Goal: Task Accomplishment & Management: Use online tool/utility

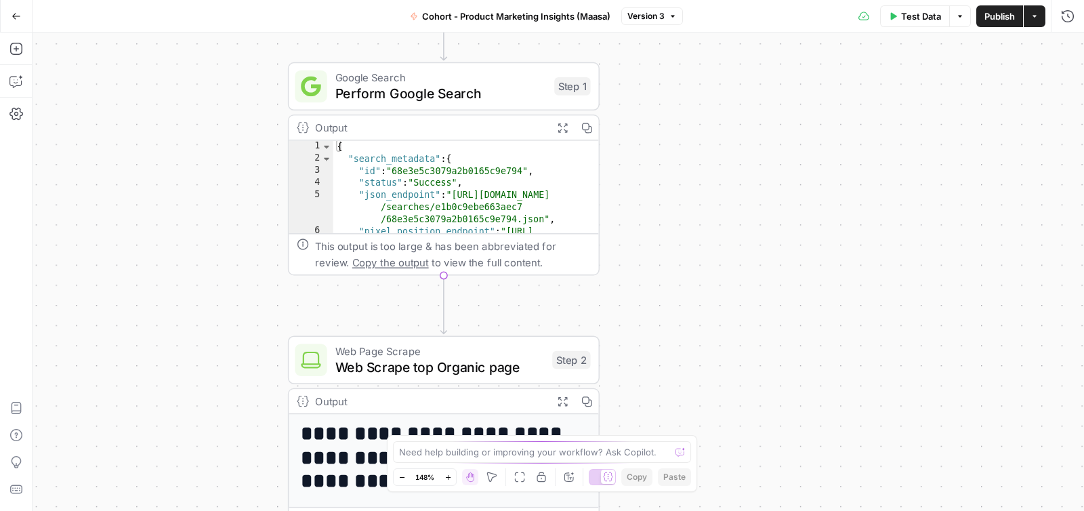
drag, startPoint x: 675, startPoint y: 295, endPoint x: 669, endPoint y: 328, distance: 33.2
click at [669, 328] on div "**********" at bounding box center [558, 272] width 1051 height 478
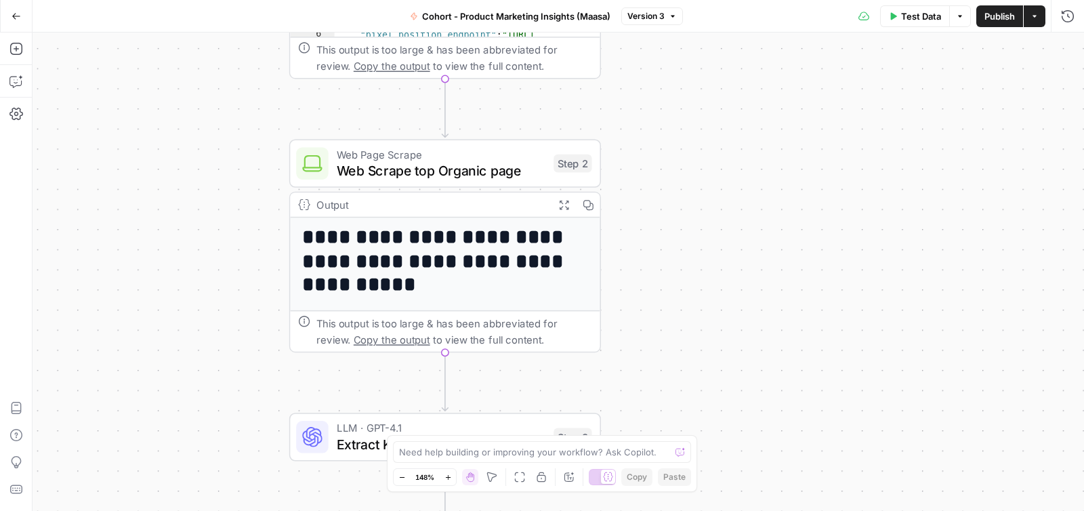
drag, startPoint x: 687, startPoint y: 375, endPoint x: 692, endPoint y: 199, distance: 176.9
click at [692, 199] on div "**********" at bounding box center [558, 272] width 1051 height 478
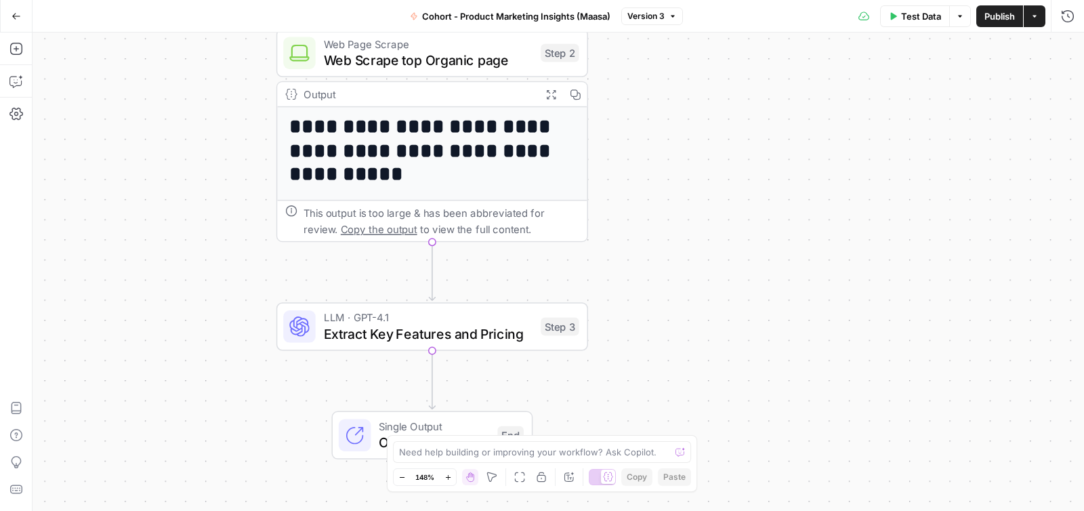
drag, startPoint x: 703, startPoint y: 299, endPoint x: 702, endPoint y: 263, distance: 36.6
click at [702, 263] on div "**********" at bounding box center [558, 272] width 1051 height 478
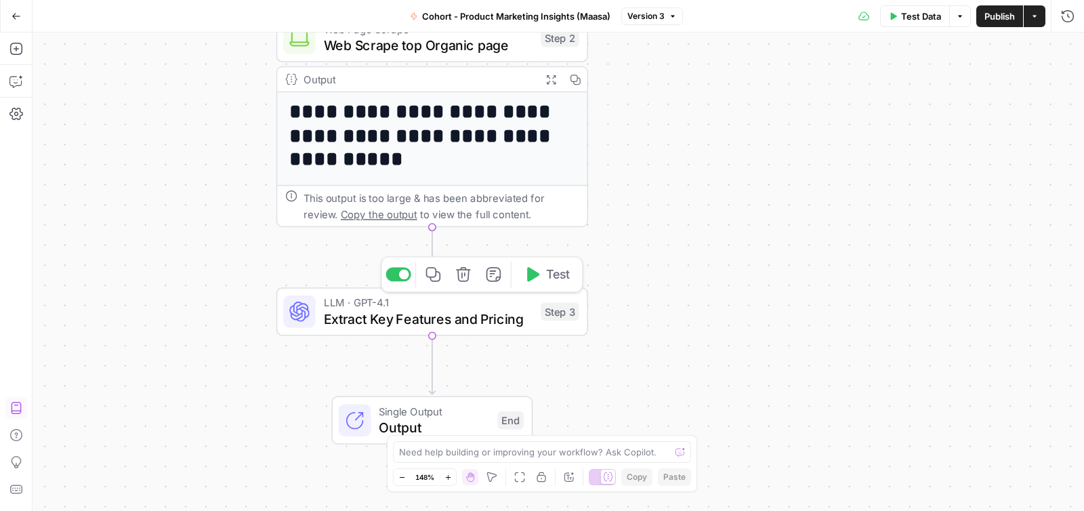
click at [385, 317] on span "Extract Key Features and Pricing" at bounding box center [428, 318] width 209 height 20
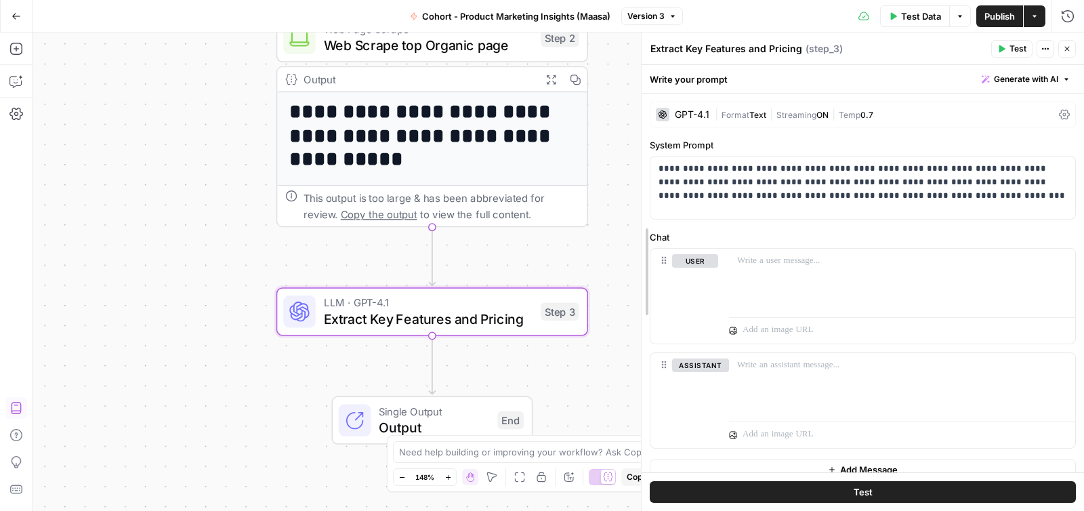
drag, startPoint x: 817, startPoint y: 283, endPoint x: 644, endPoint y: 287, distance: 173.5
click at [792, 283] on div at bounding box center [902, 280] width 348 height 62
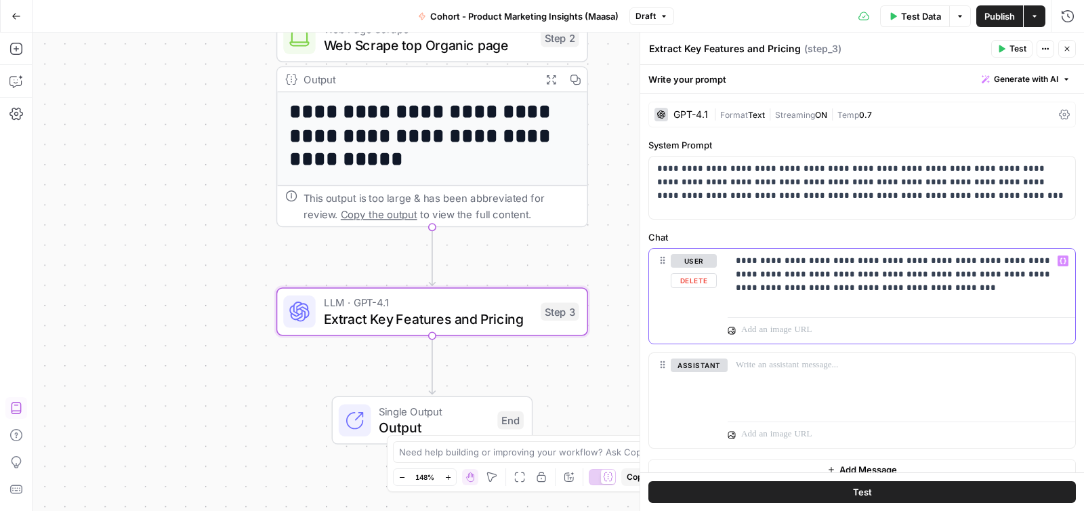
click at [1066, 262] on icon "button" at bounding box center [1063, 260] width 7 height 7
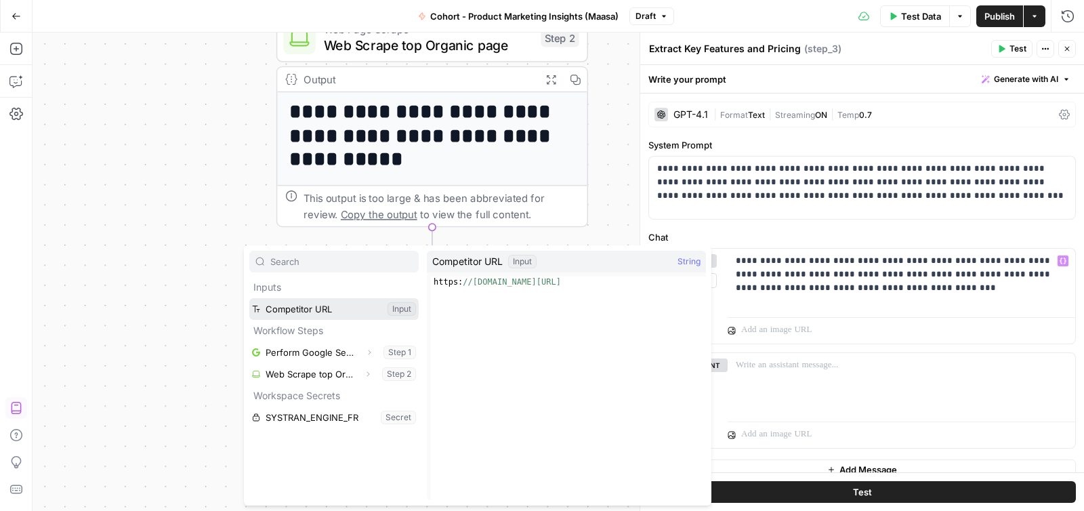
click at [331, 314] on button "Select variable Competitor URL" at bounding box center [333, 309] width 169 height 22
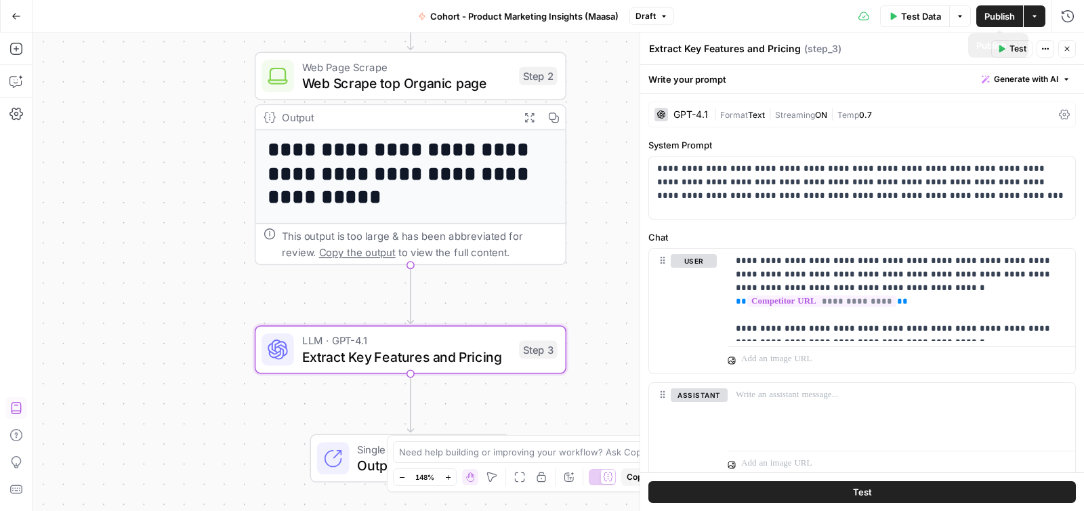
click at [1003, 22] on span "Publish" at bounding box center [999, 16] width 30 height 14
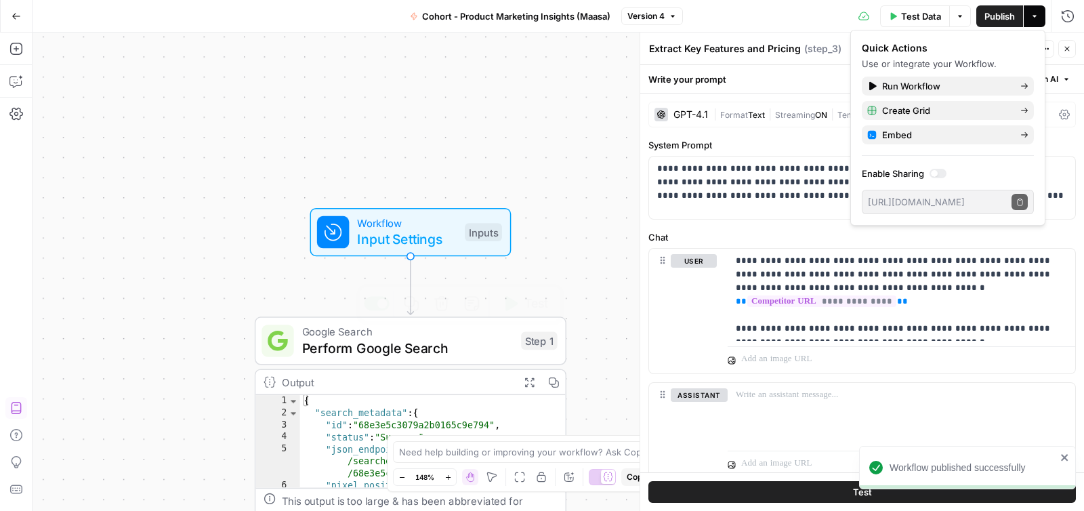
click at [375, 249] on div "Workflow Input Settings Inputs Test Step" at bounding box center [410, 232] width 201 height 48
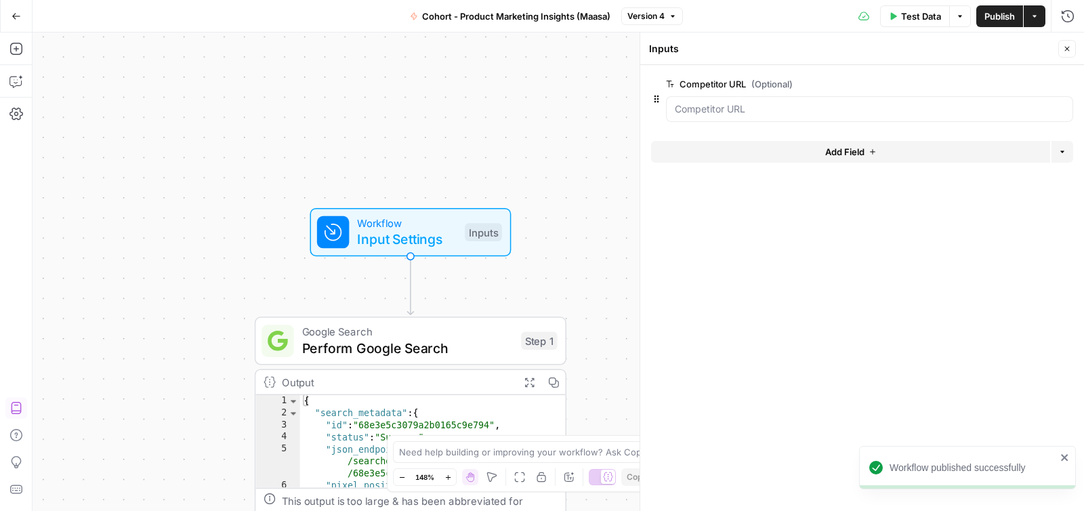
click at [869, 157] on button "Add Field" at bounding box center [850, 152] width 399 height 22
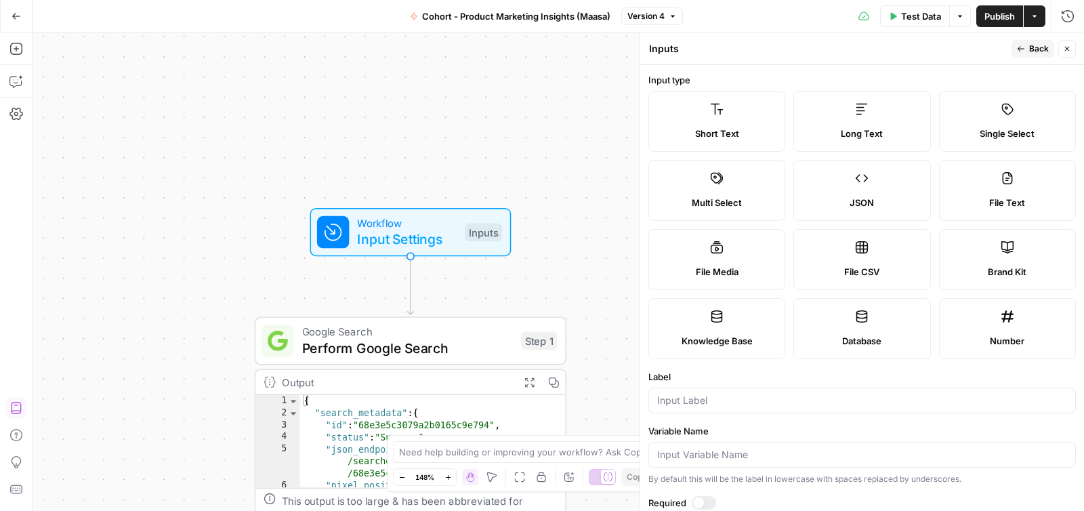
click at [1018, 259] on label "Brand Kit" at bounding box center [1007, 259] width 137 height 61
type input "Brand Kit"
type input "brand_kit"
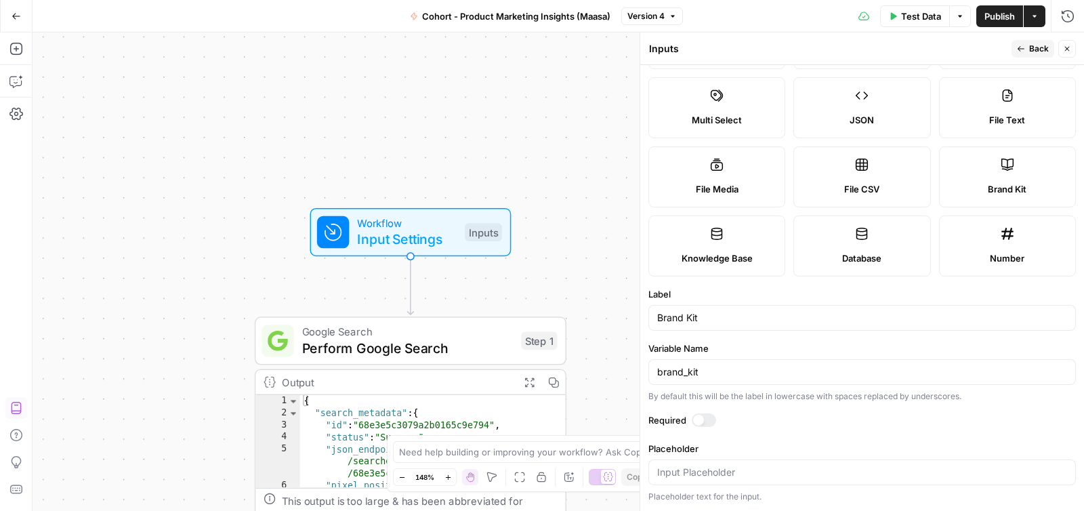
click at [1037, 49] on span "Back" at bounding box center [1039, 49] width 20 height 12
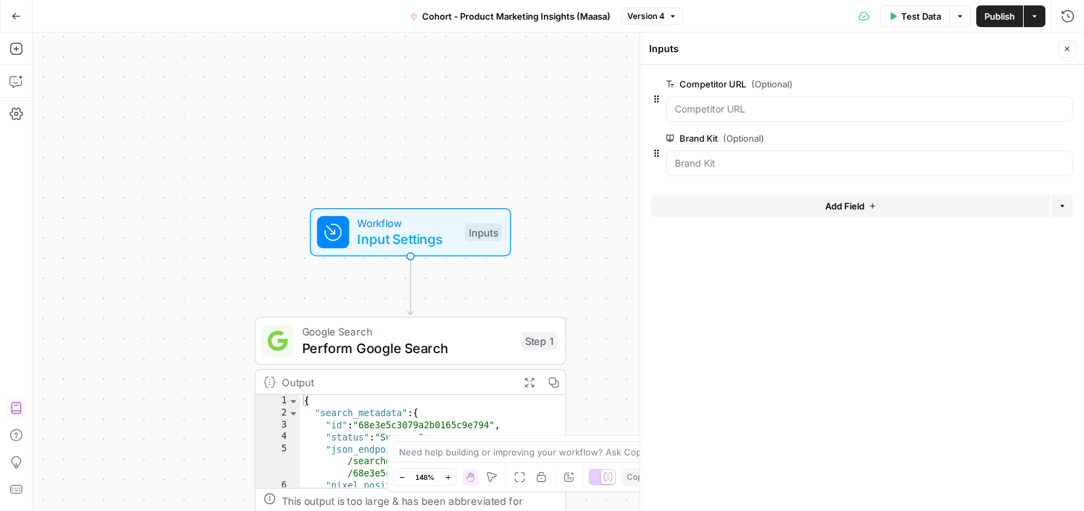
click at [1072, 53] on button "Close" at bounding box center [1067, 49] width 18 height 18
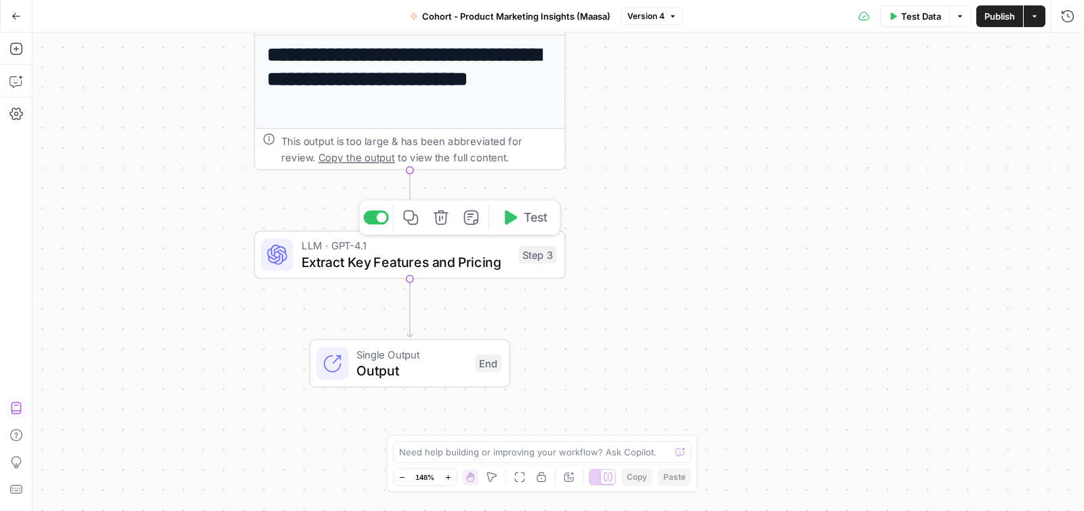
click at [326, 251] on span "Extract Key Features and Pricing" at bounding box center [405, 261] width 209 height 20
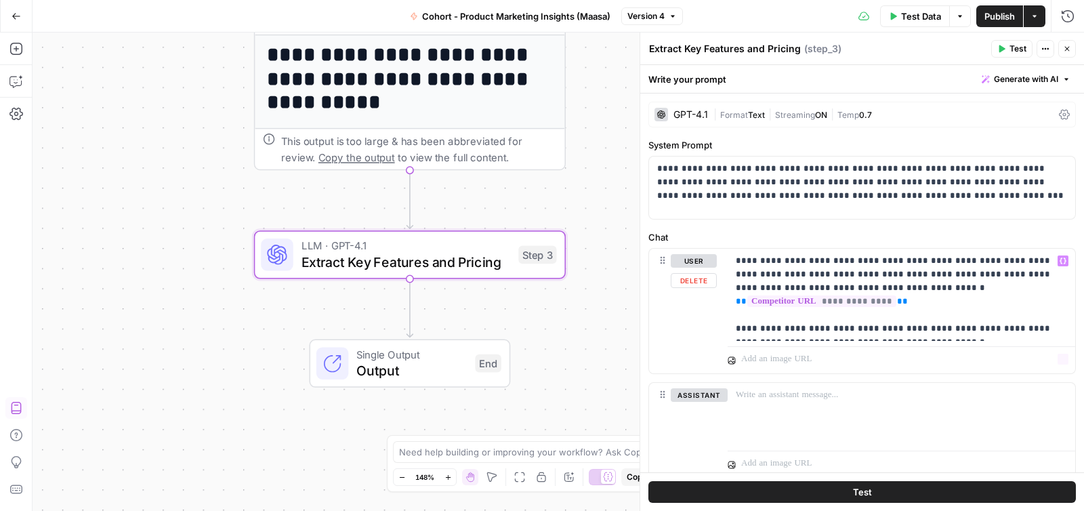
scroll to position [45, 0]
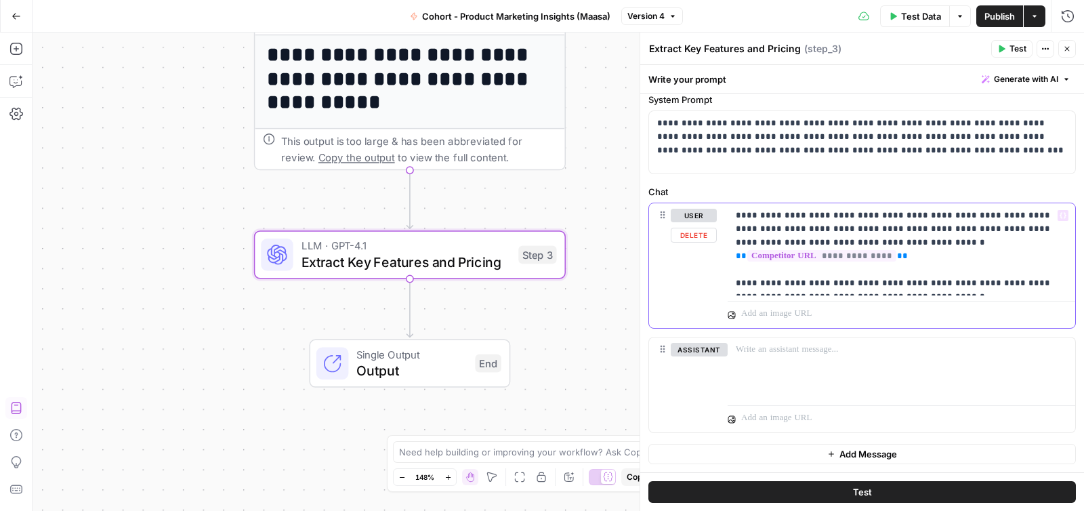
click at [885, 289] on p "**********" at bounding box center [901, 249] width 331 height 81
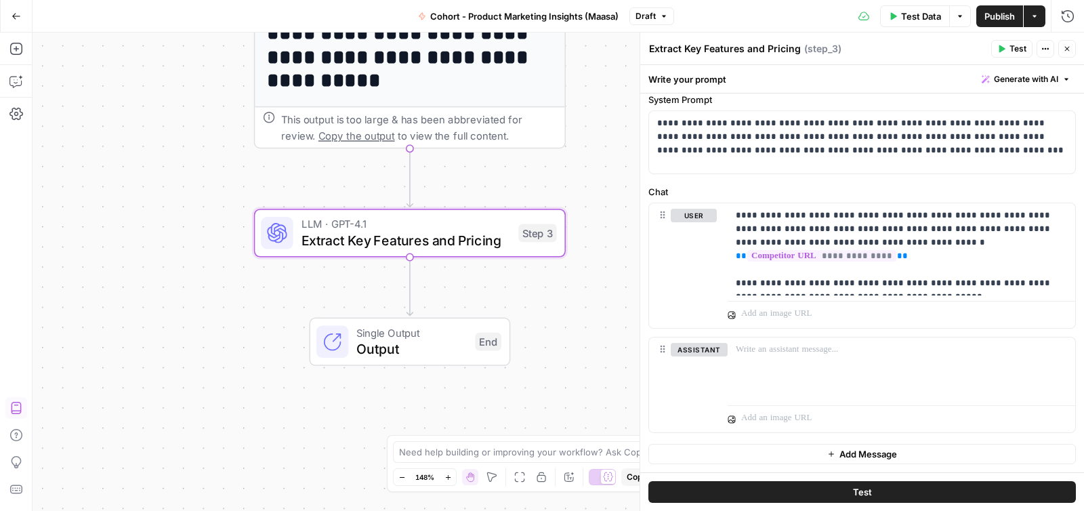
click at [1014, 45] on span "Test" at bounding box center [1017, 49] width 17 height 12
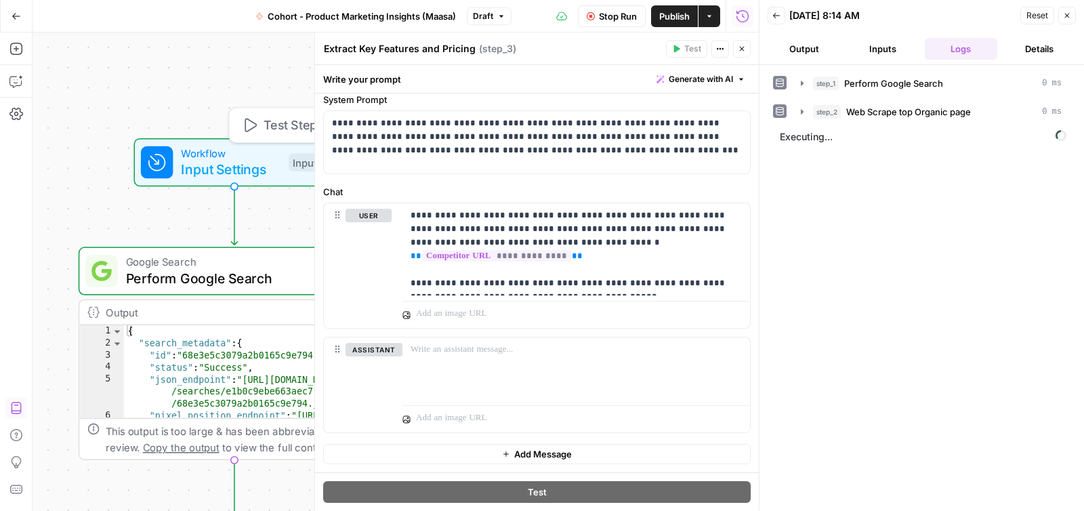
click at [226, 167] on span "Input Settings" at bounding box center [231, 169] width 100 height 20
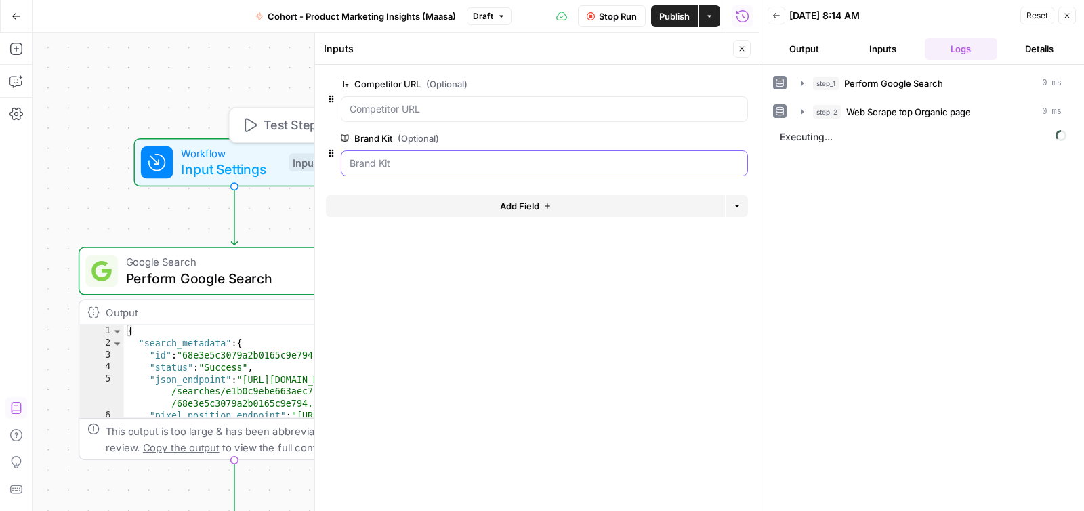
click at [377, 161] on Kit "Brand Kit (Optional)" at bounding box center [545, 164] width 390 height 14
click at [687, 168] on Kit "Brand Kit (Optional)" at bounding box center [545, 164] width 390 height 14
click at [739, 52] on icon "button" at bounding box center [742, 49] width 8 height 8
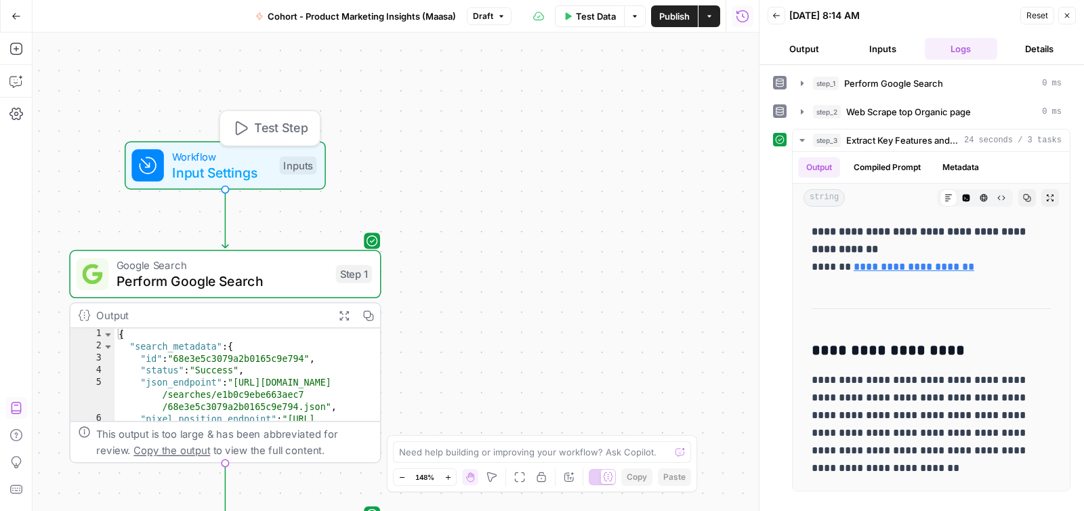
click at [267, 133] on span "Test Step" at bounding box center [281, 128] width 54 height 18
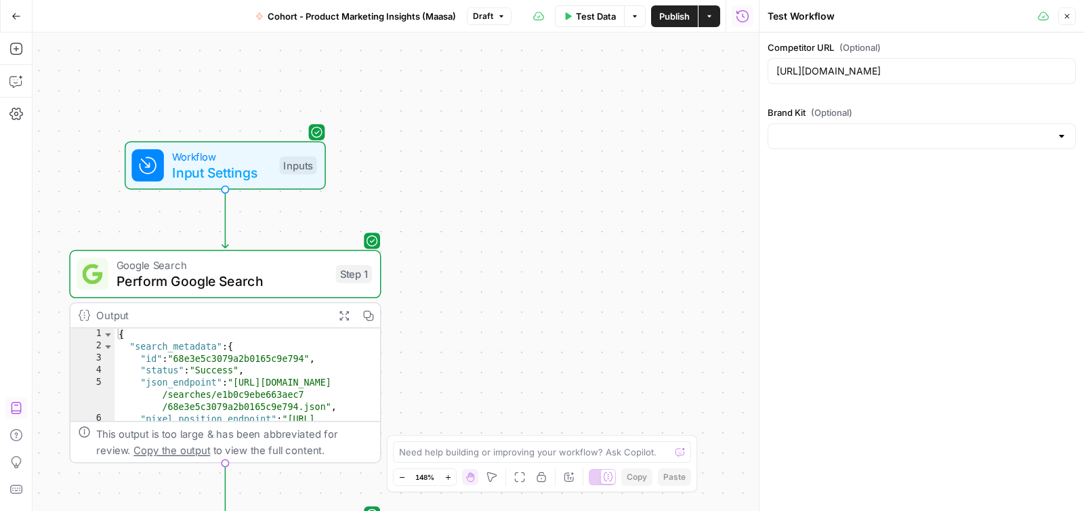
drag, startPoint x: 772, startPoint y: 138, endPoint x: 785, endPoint y: 139, distance: 12.2
click at [772, 139] on div at bounding box center [922, 136] width 308 height 26
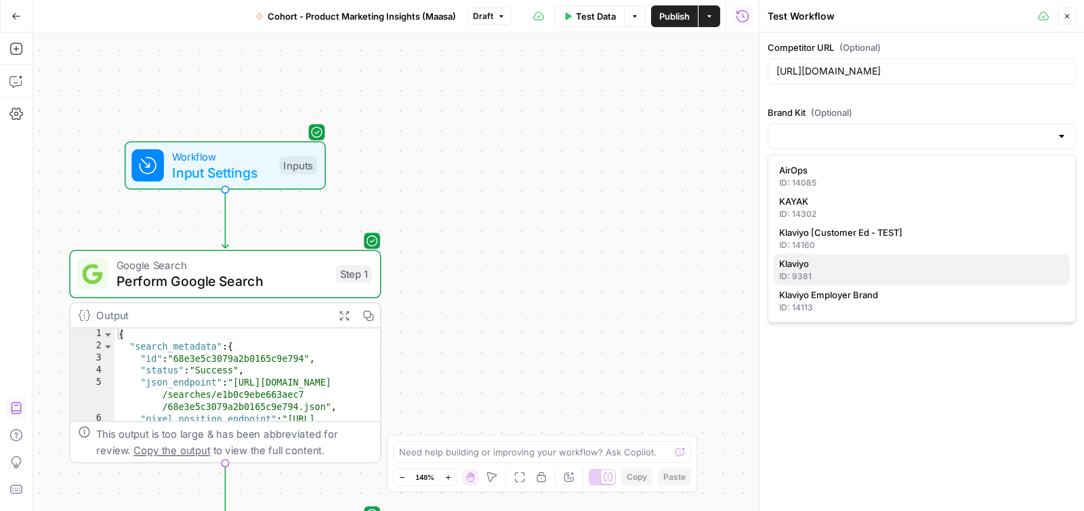
click at [831, 268] on span "Klaviyo" at bounding box center [919, 264] width 280 height 14
type input "Klaviyo"
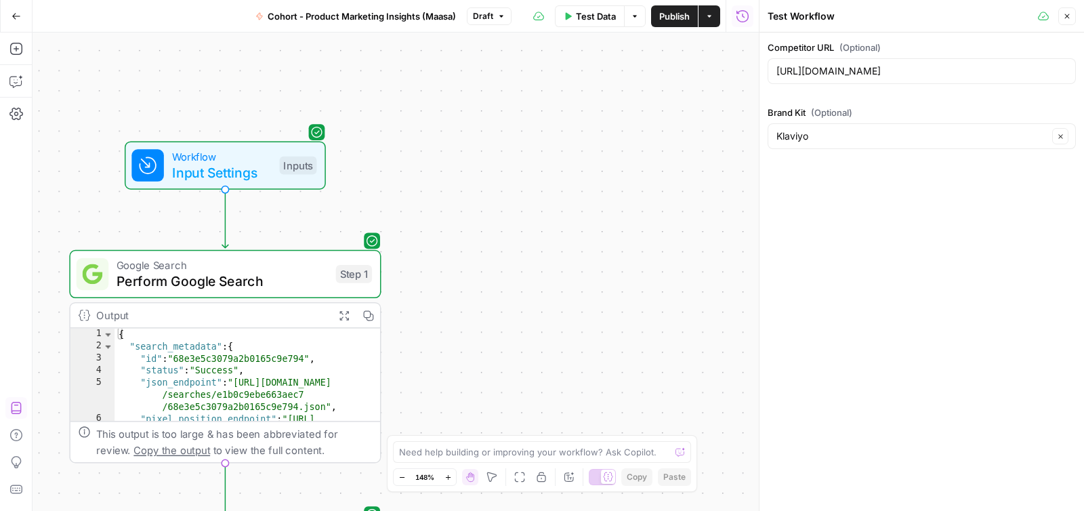
click at [652, 117] on div "**********" at bounding box center [396, 272] width 726 height 478
click at [1073, 22] on button "Close" at bounding box center [1067, 16] width 18 height 18
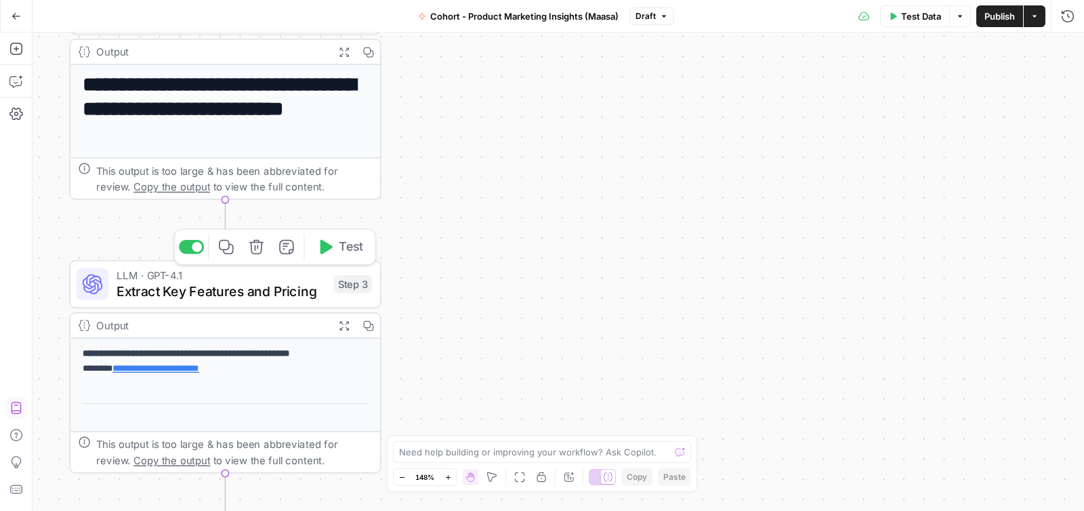
click at [224, 289] on span "Extract Key Features and Pricing" at bounding box center [221, 291] width 209 height 20
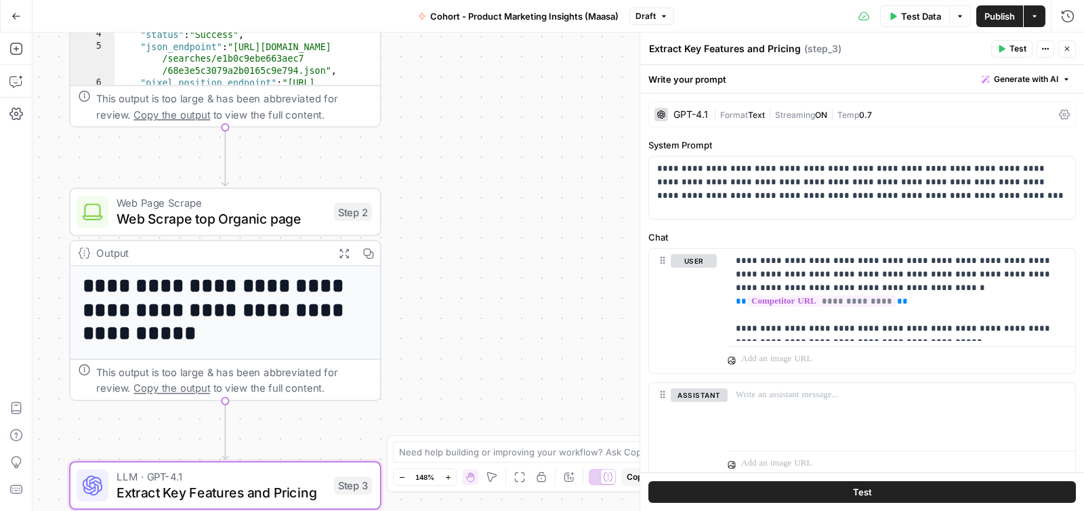
click at [1023, 81] on span "Generate with AI" at bounding box center [1026, 79] width 64 height 12
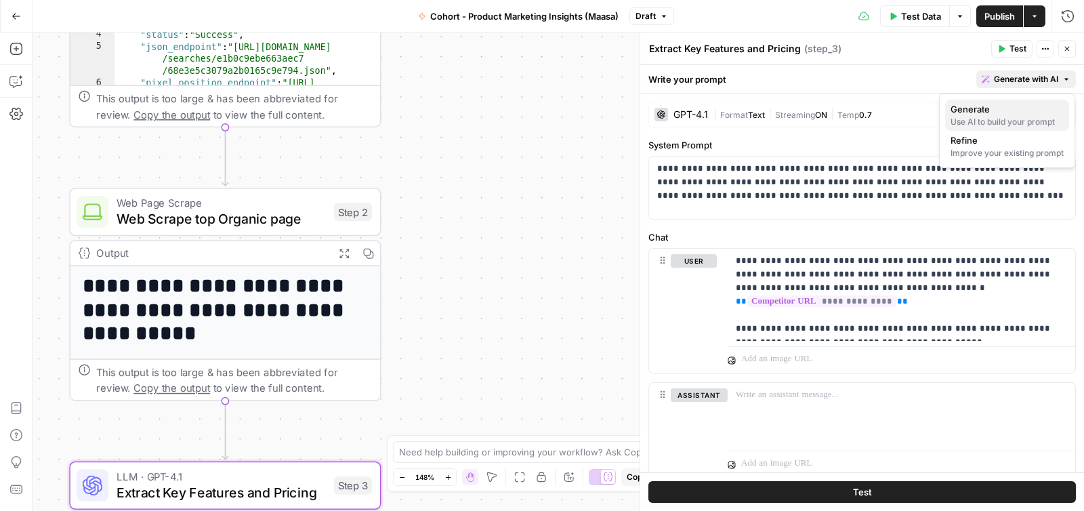
click at [1019, 113] on span "Generate" at bounding box center [1005, 109] width 108 height 14
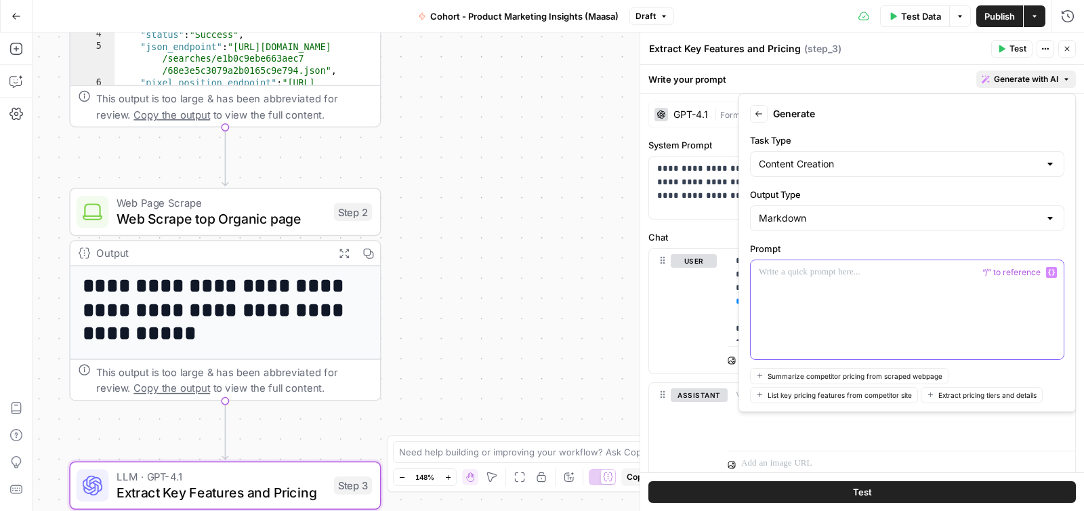
drag, startPoint x: 789, startPoint y: 287, endPoint x: 800, endPoint y: 272, distance: 19.0
click at [789, 287] on div at bounding box center [907, 309] width 313 height 99
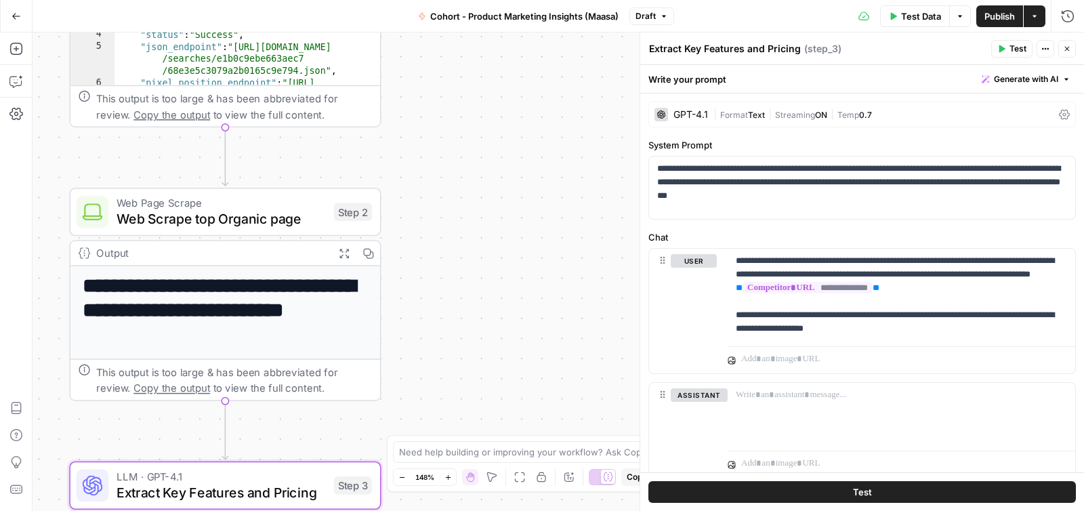
click at [568, 311] on div "**********" at bounding box center [558, 272] width 1051 height 478
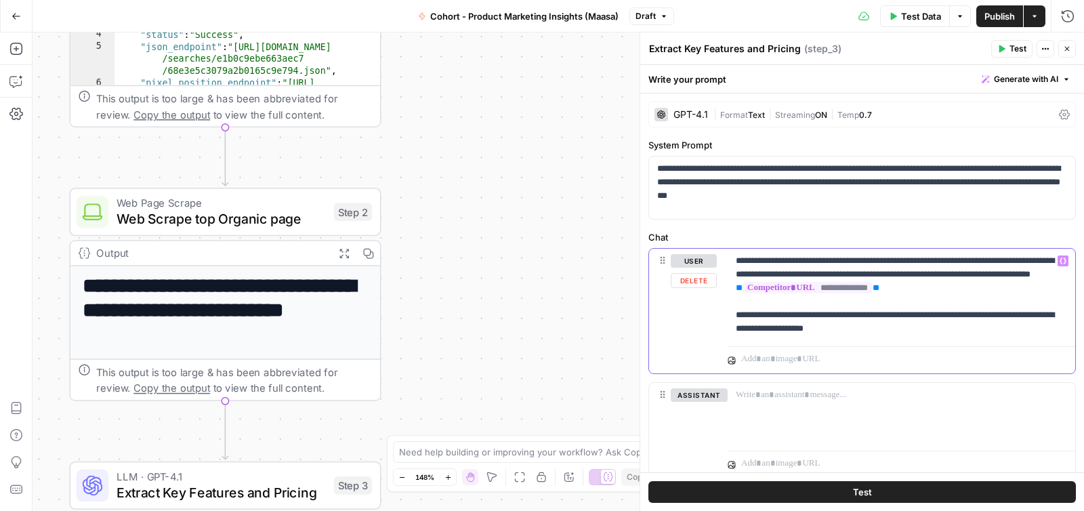
drag, startPoint x: 948, startPoint y: 343, endPoint x: 732, endPoint y: 253, distance: 234.2
click at [732, 253] on div "**********" at bounding box center [902, 311] width 348 height 125
copy p "**********"
click at [1022, 83] on span "Generate with AI" at bounding box center [1026, 79] width 64 height 12
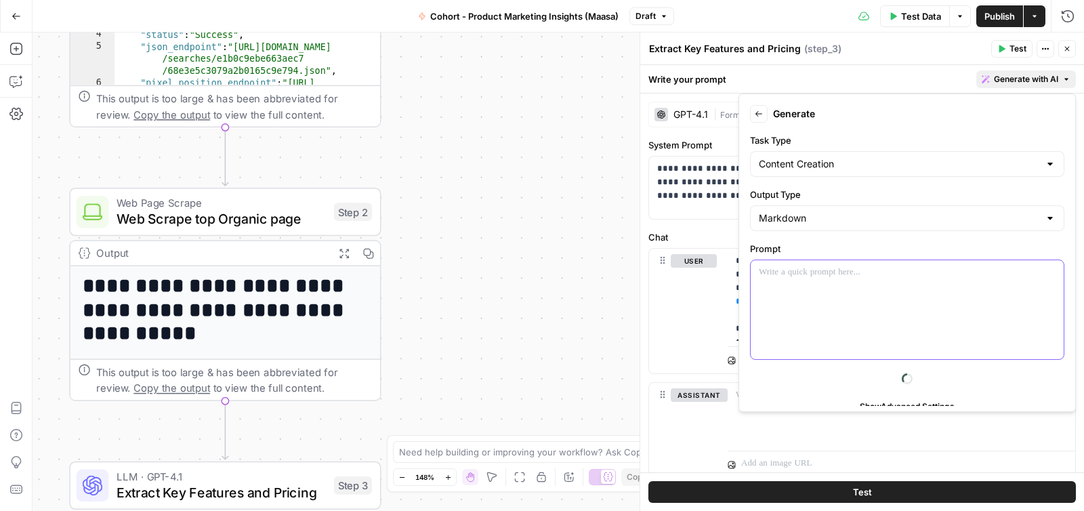
click at [796, 306] on div at bounding box center [907, 309] width 313 height 99
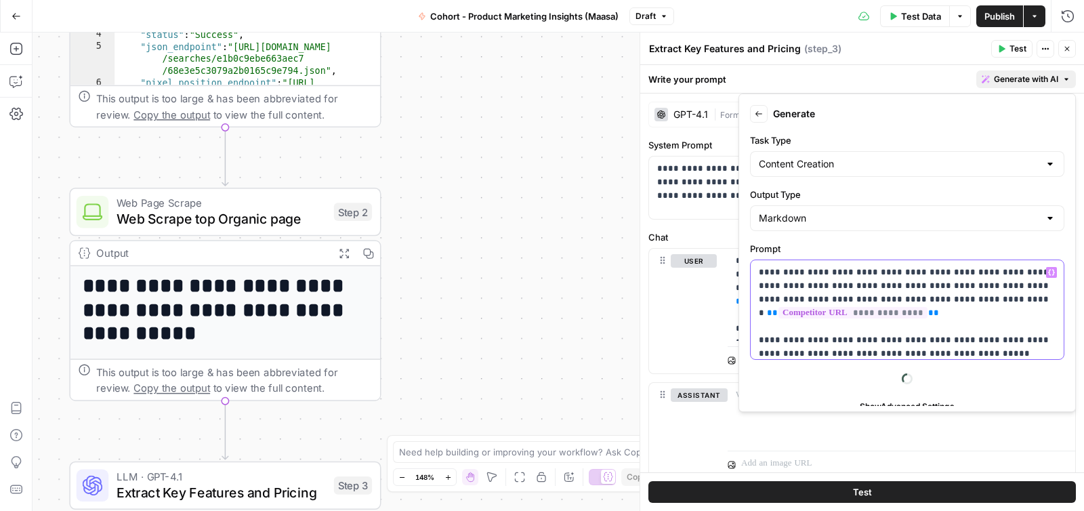
scroll to position [7, 0]
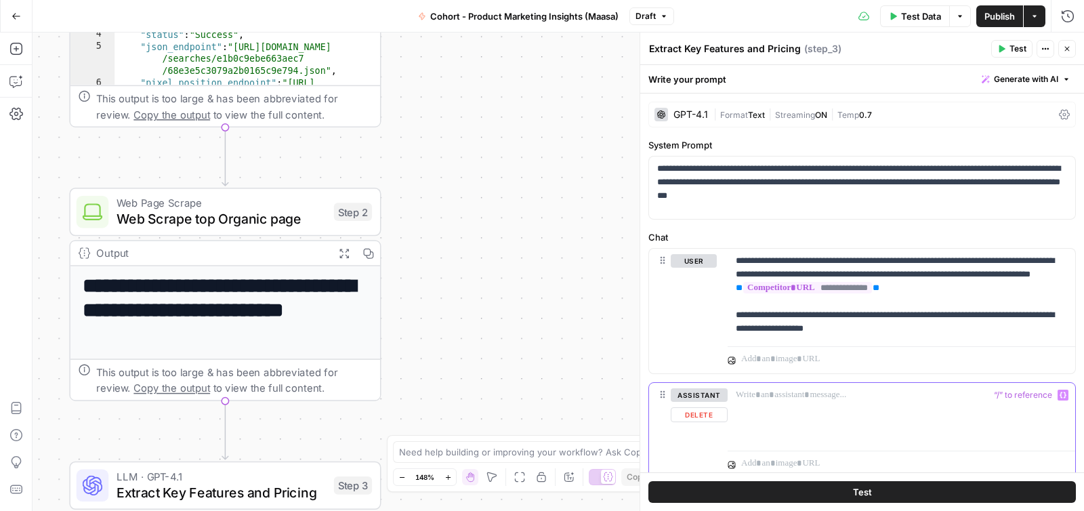
click at [902, 413] on div at bounding box center [902, 414] width 348 height 62
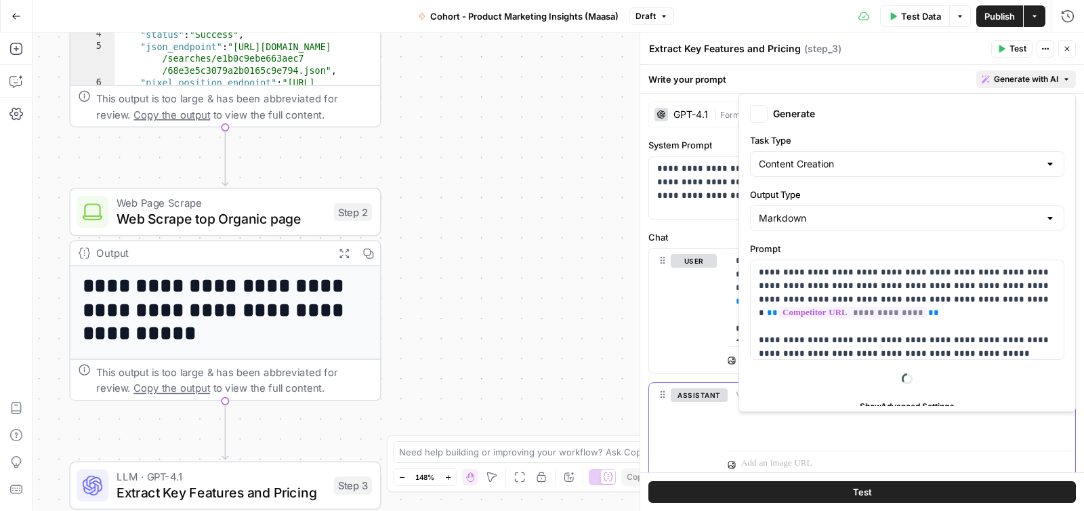
click at [1023, 78] on span "Generate with AI" at bounding box center [1026, 79] width 64 height 12
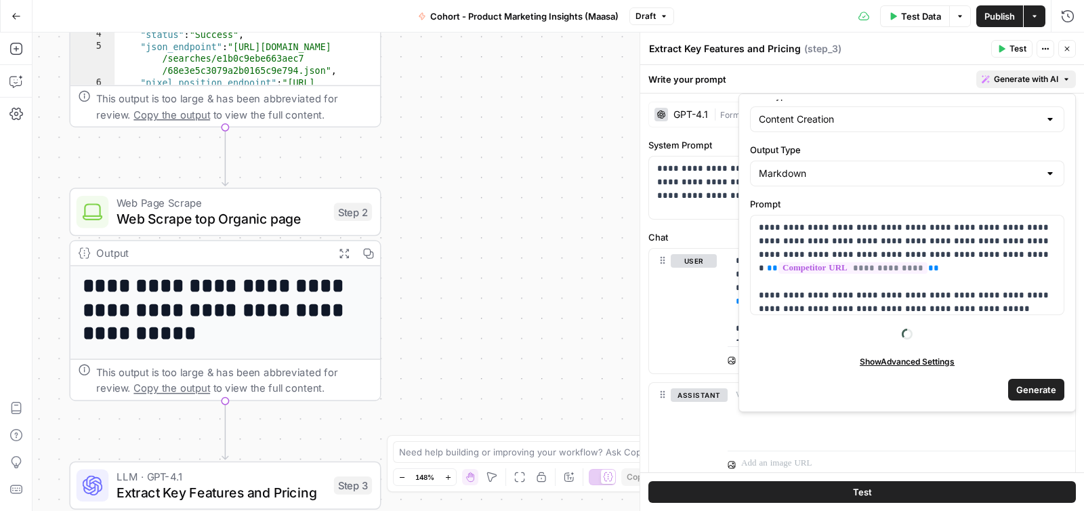
click at [1037, 385] on span "Generate" at bounding box center [1036, 390] width 40 height 14
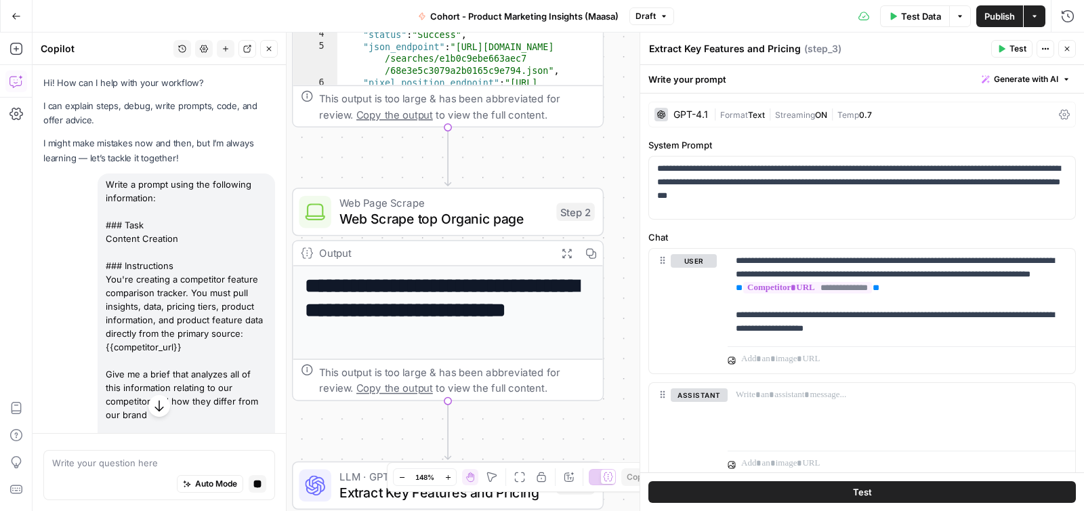
scroll to position [52, 0]
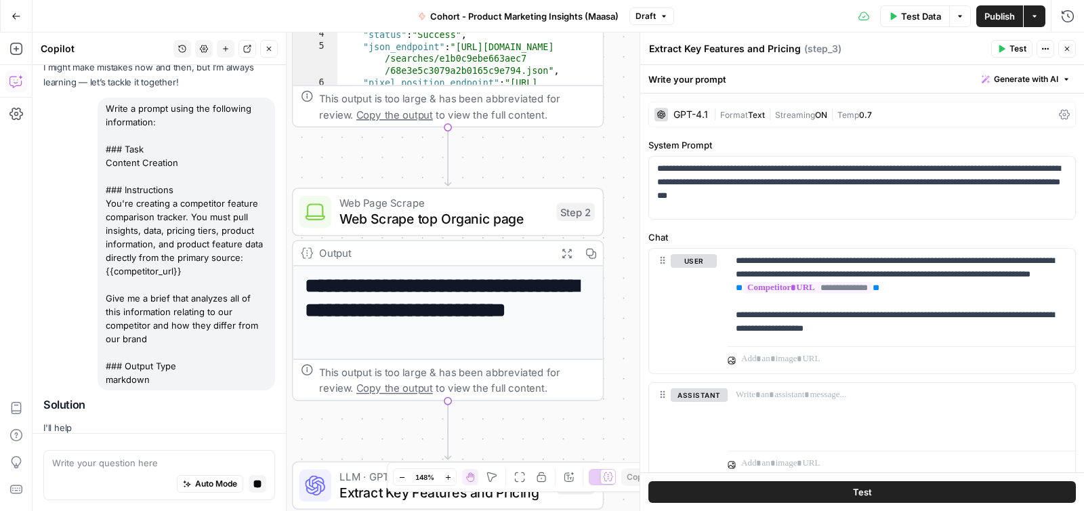
click at [213, 312] on div "Write a prompt using the following information: ### Task Content Creation ### I…" at bounding box center [187, 244] width 178 height 293
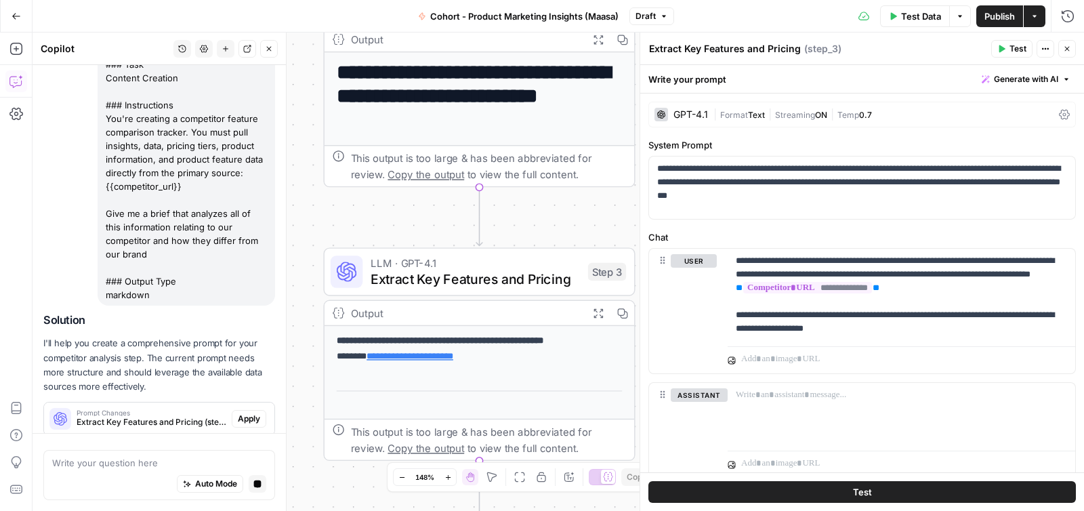
scroll to position [200, 0]
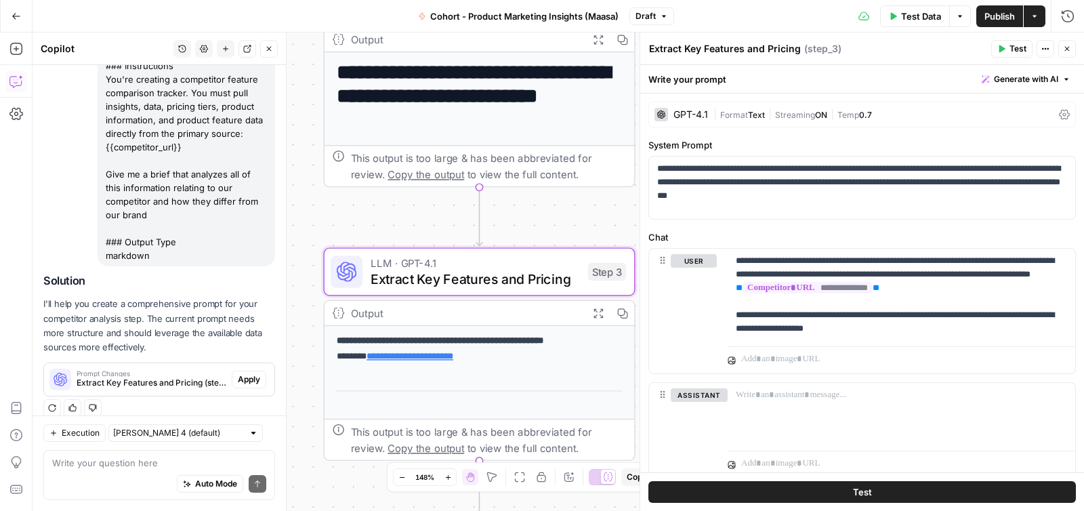
click at [161, 377] on span "Extract Key Features and Pricing (step_3)" at bounding box center [152, 383] width 150 height 12
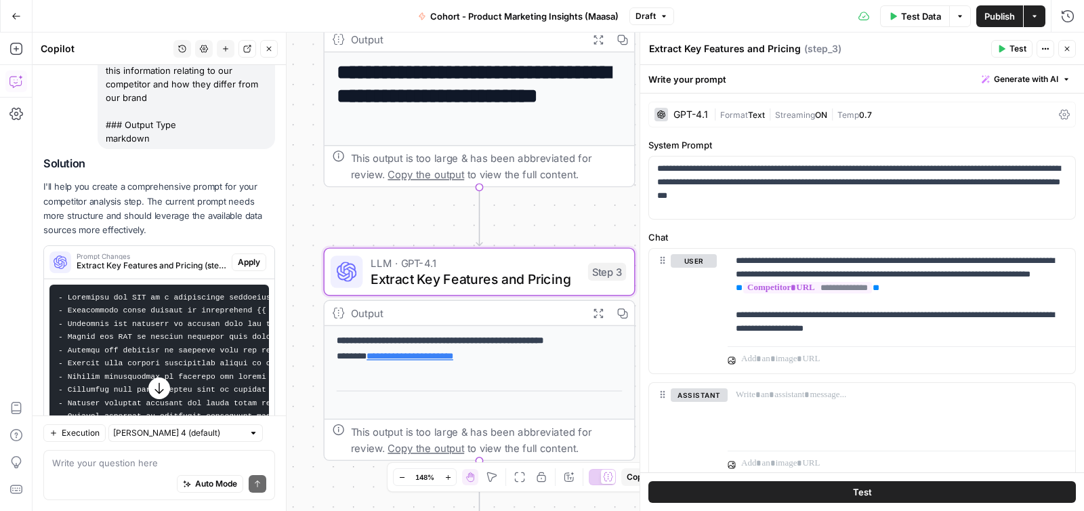
click at [258, 256] on span "Apply" at bounding box center [249, 262] width 22 height 12
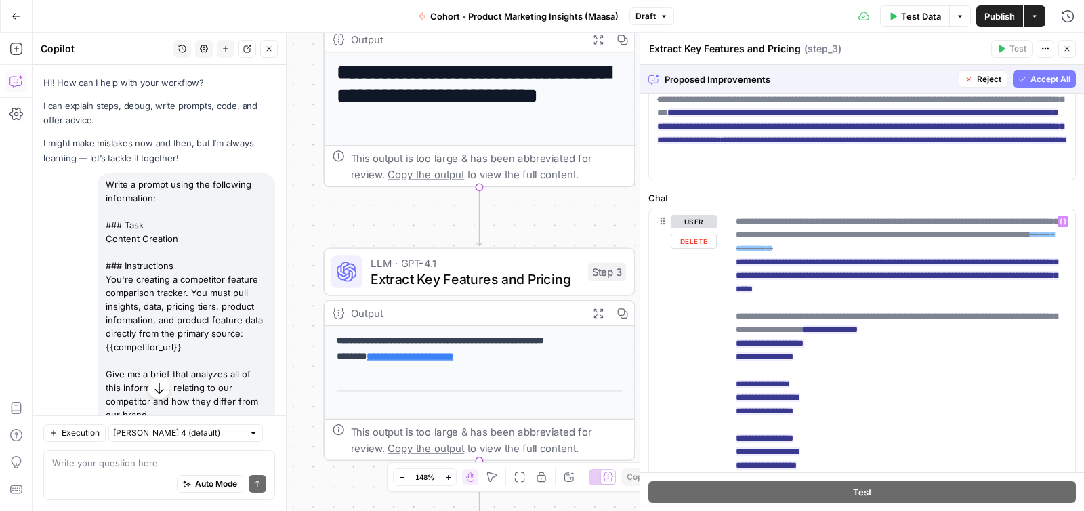
scroll to position [0, 0]
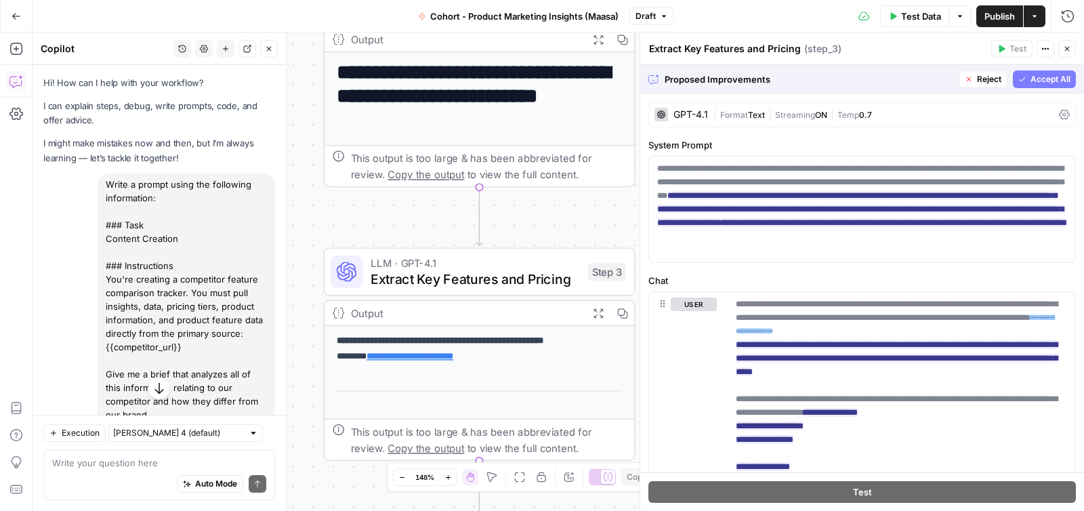
click at [981, 78] on span "Reject" at bounding box center [989, 79] width 24 height 12
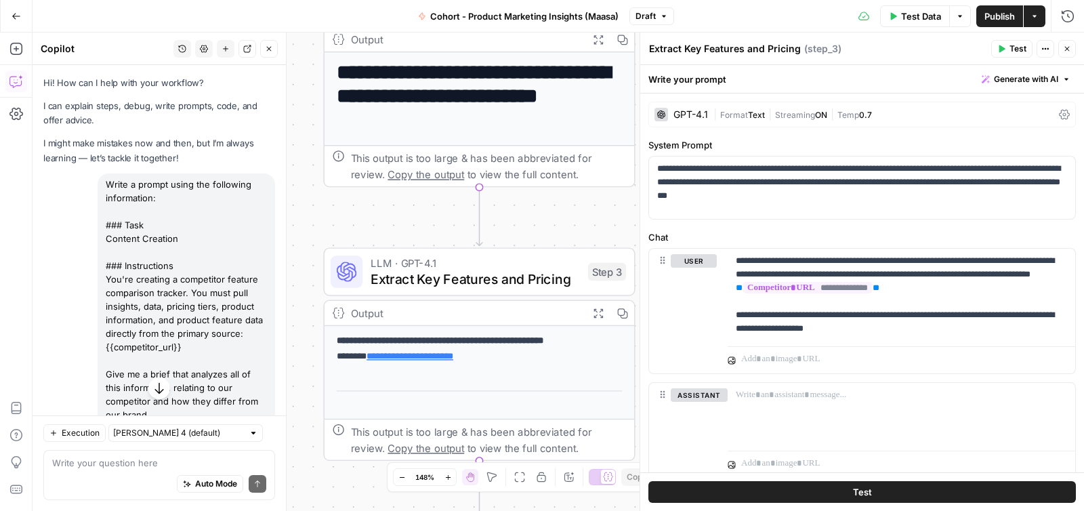
click at [1014, 79] on span "Generate with AI" at bounding box center [1026, 79] width 64 height 12
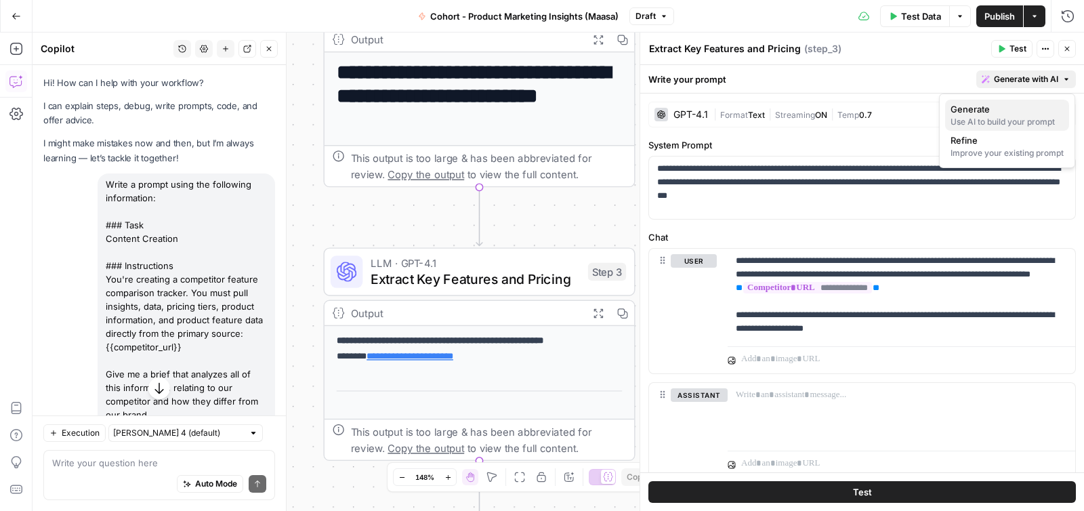
click at [978, 112] on span "Generate" at bounding box center [1005, 109] width 108 height 14
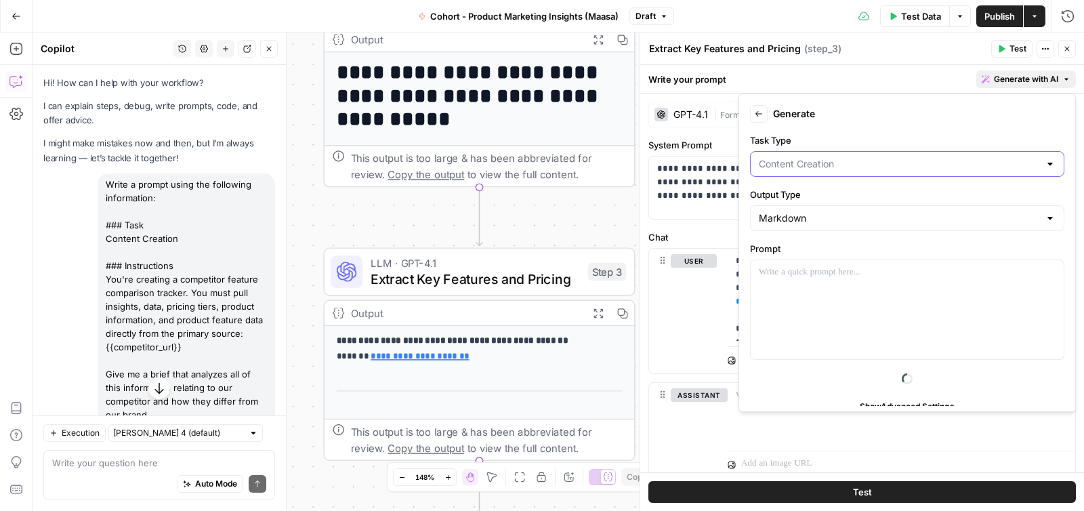
click at [817, 169] on input "Task Type" at bounding box center [899, 164] width 280 height 14
type input "Content Creation"
click at [882, 125] on form "Back Generate Task Type Content Creation Output Type Markdown Prompt Show Advan…" at bounding box center [907, 253] width 325 height 306
click at [816, 220] on input "Output Type" at bounding box center [899, 218] width 280 height 14
type input "Markdown"
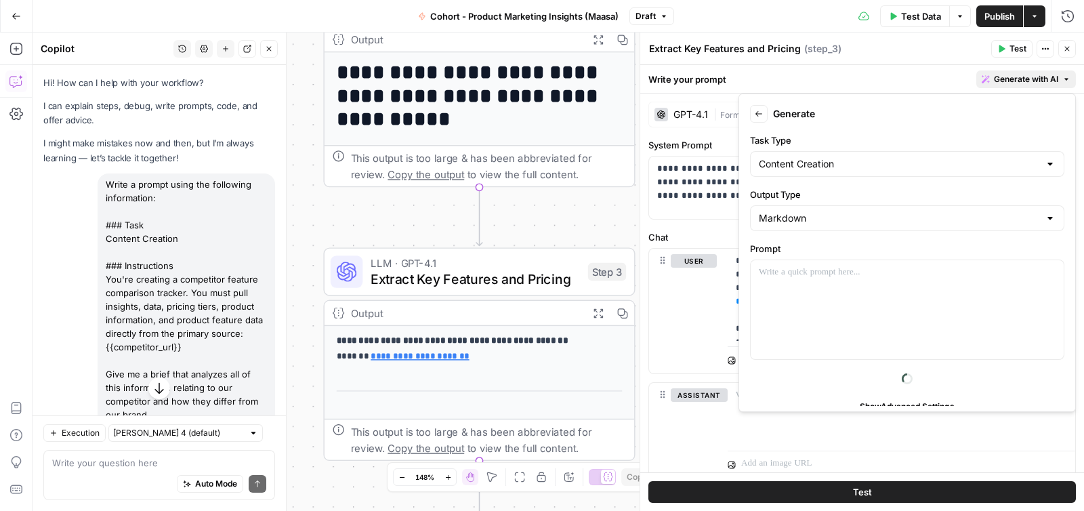
click at [837, 177] on form "Back Generate Task Type Content Creation Output Type Markdown Prompt Show Advan…" at bounding box center [907, 253] width 325 height 306
click at [843, 168] on input "Task Type" at bounding box center [899, 164] width 280 height 14
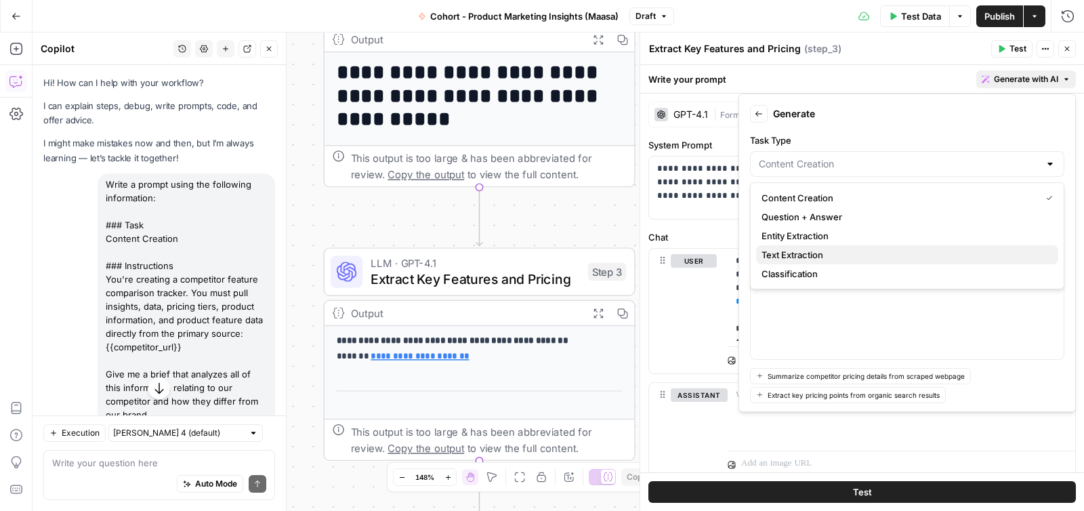
click at [814, 250] on span "Text Extraction" at bounding box center [905, 255] width 286 height 14
type input "Text Extraction"
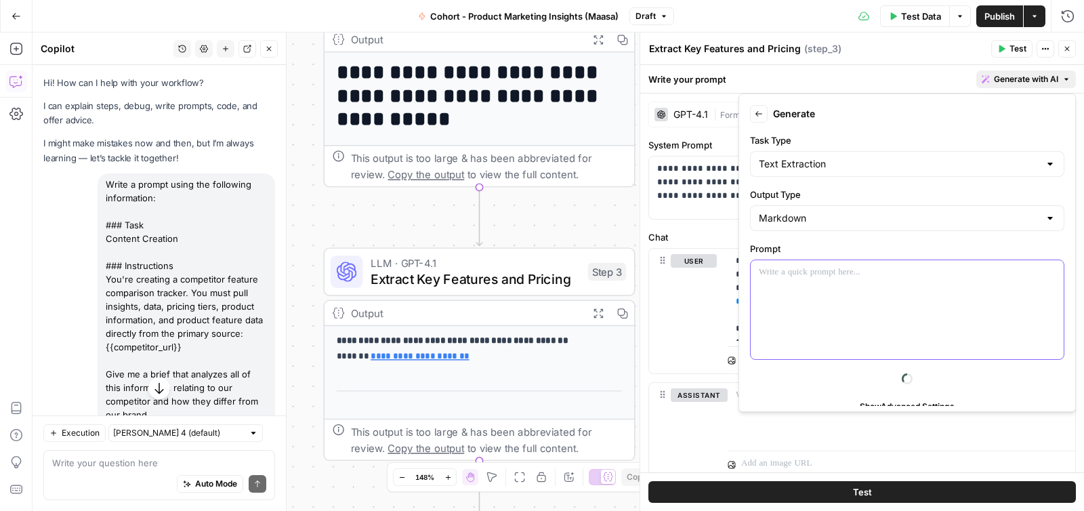
click at [814, 280] on div at bounding box center [907, 309] width 313 height 99
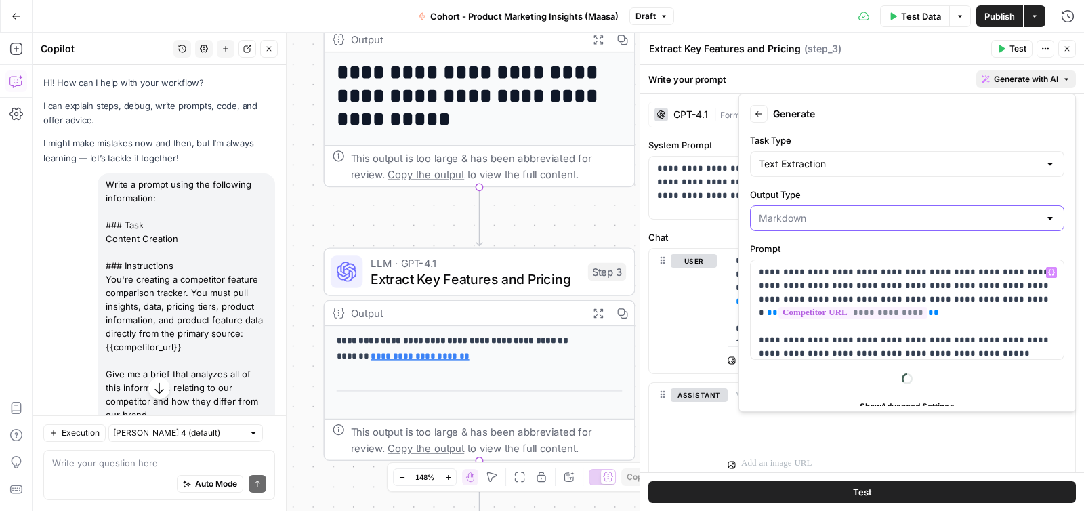
click at [894, 217] on input "Output Type" at bounding box center [899, 218] width 280 height 14
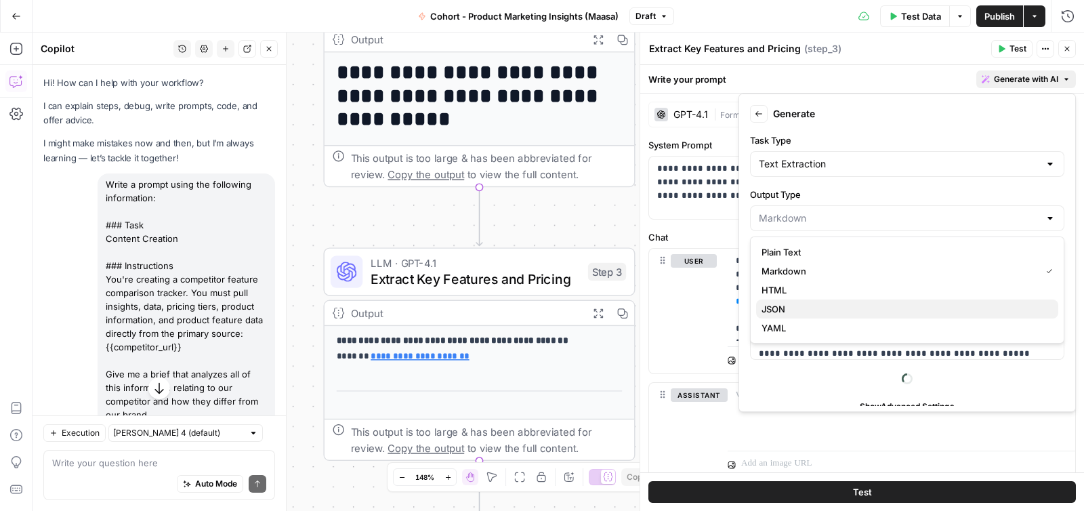
click at [862, 304] on span "JSON" at bounding box center [905, 309] width 286 height 14
type input "JSON"
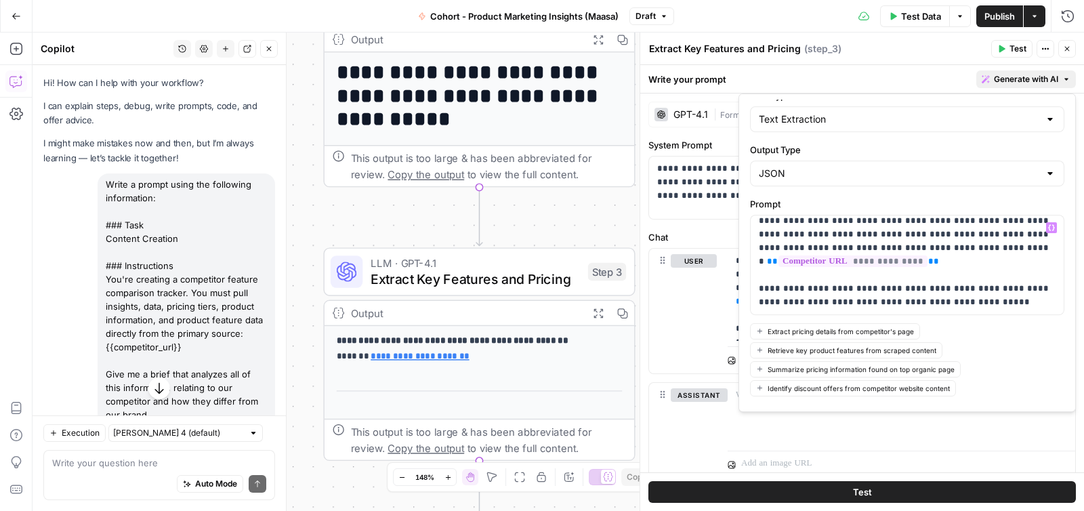
scroll to position [96, 0]
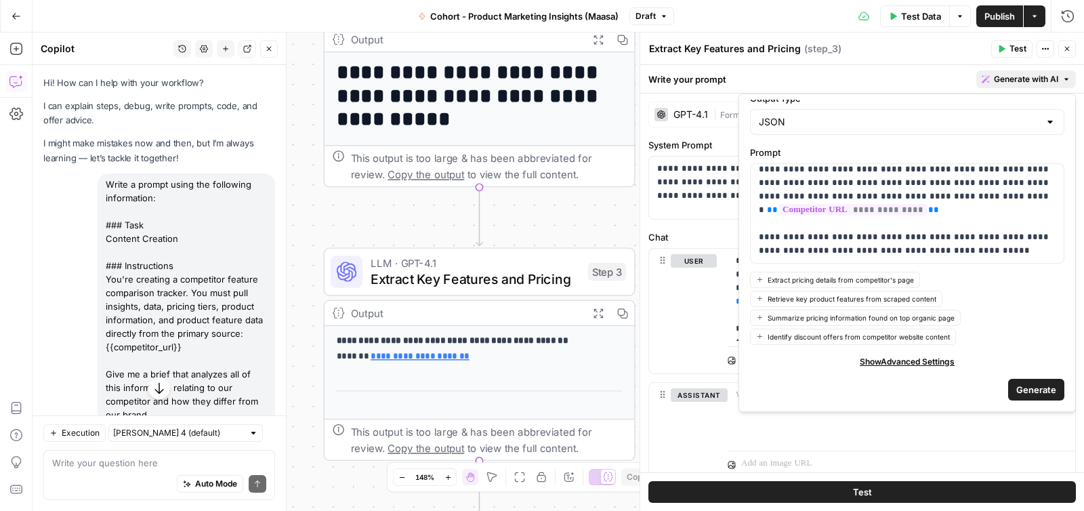
click at [1041, 392] on span "Generate" at bounding box center [1036, 390] width 40 height 14
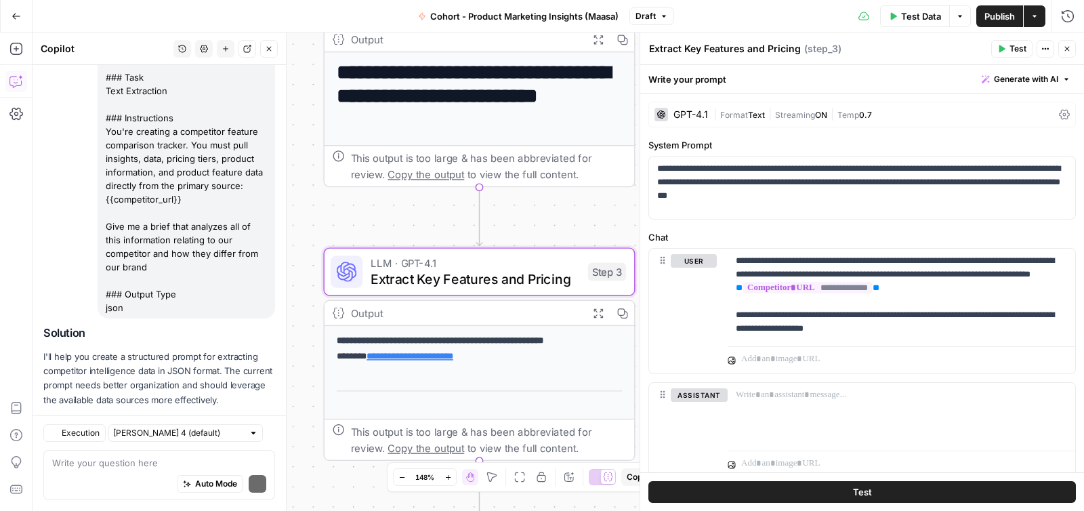
scroll to position [774, 0]
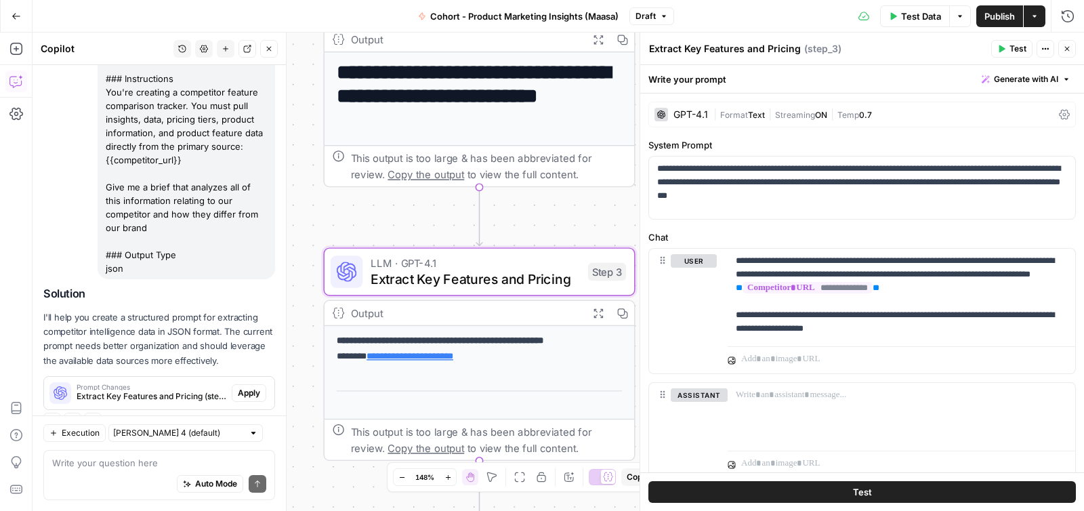
click at [175, 390] on span "Extract Key Features and Pricing (step_3)" at bounding box center [152, 396] width 150 height 12
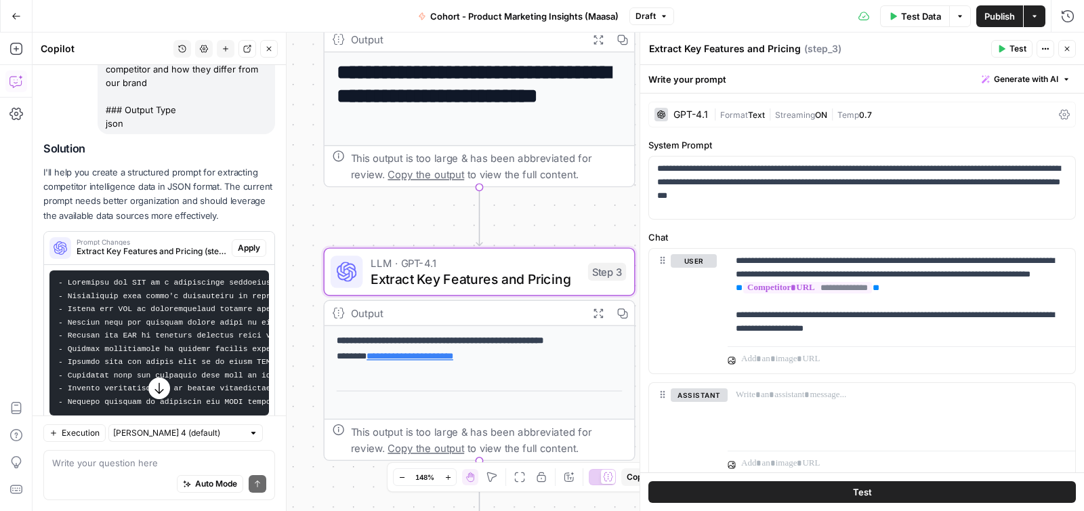
click at [178, 245] on span "Extract Key Features and Pricing (step_3)" at bounding box center [152, 251] width 150 height 12
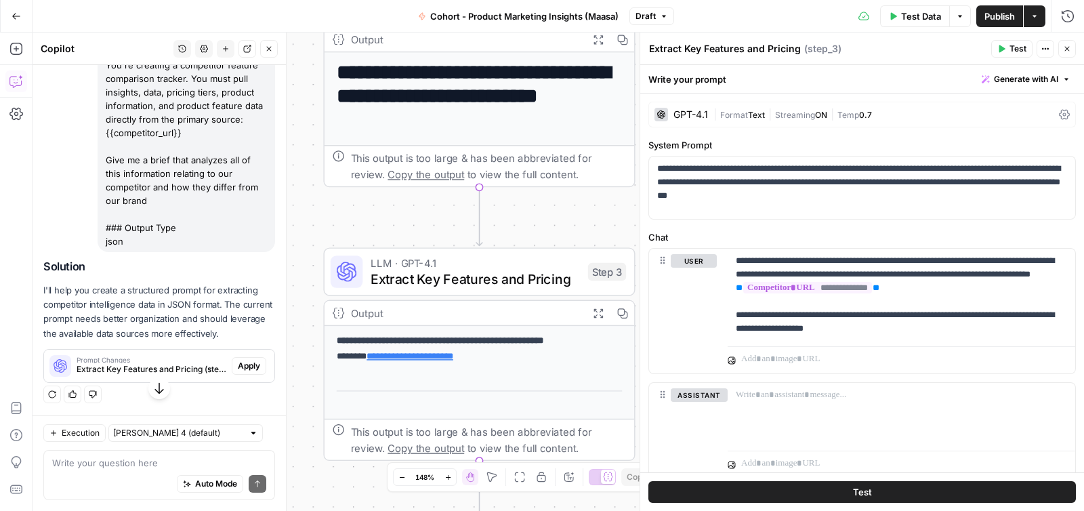
scroll to position [774, 0]
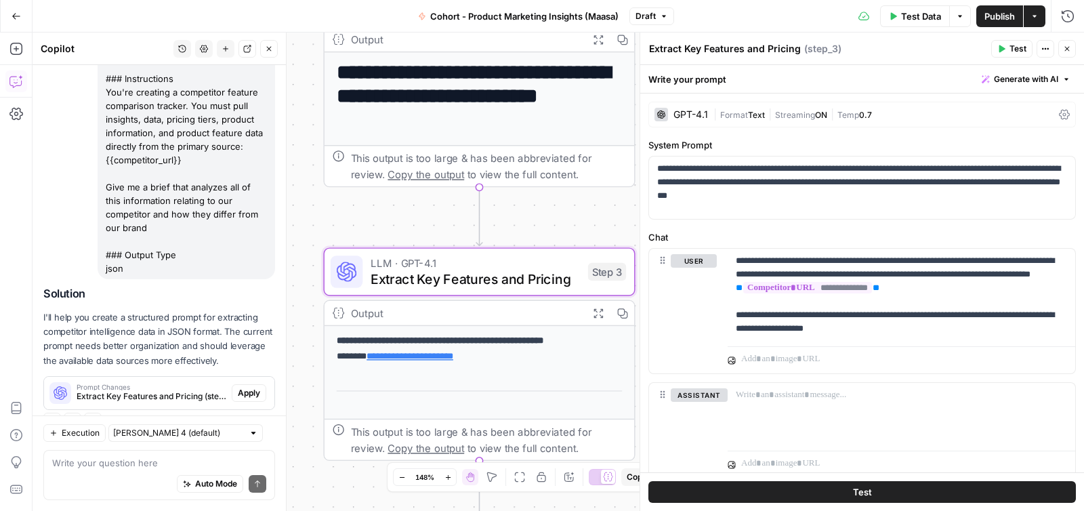
click at [228, 377] on div "Prompt Changes Extract Key Features and Pricing (step_3)" at bounding box center [138, 393] width 188 height 33
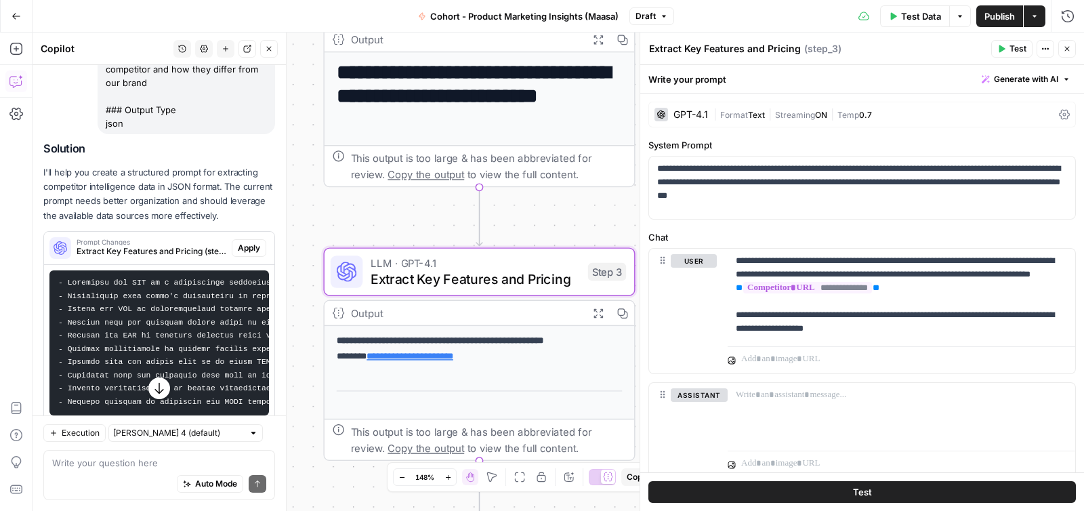
click at [264, 239] on button "Apply" at bounding box center [249, 248] width 35 height 18
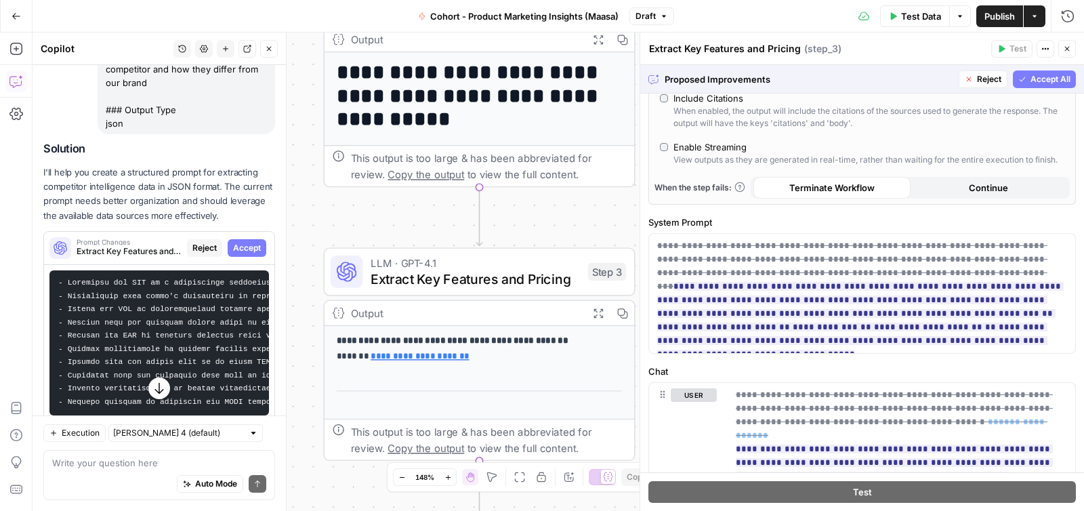
scroll to position [372, 0]
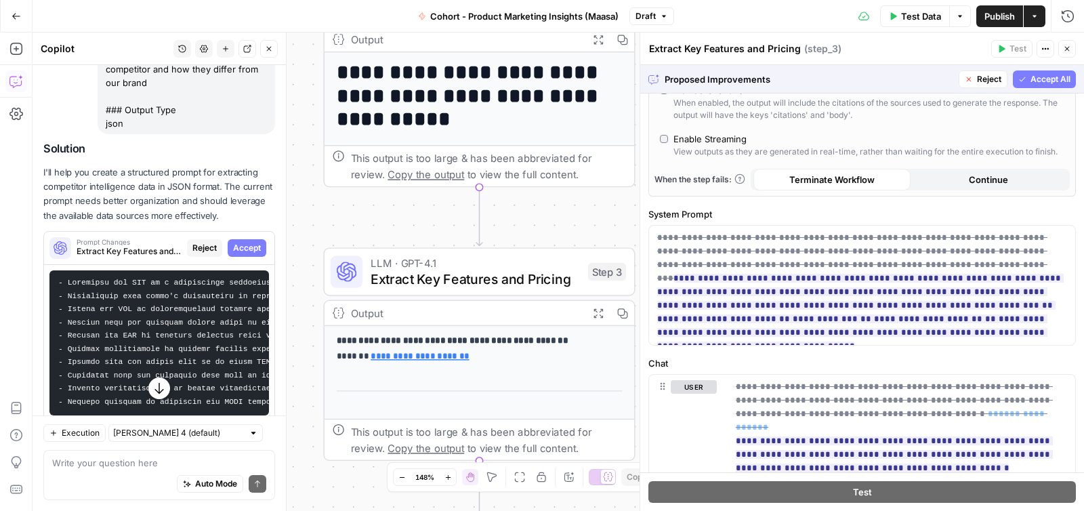
click at [14, 19] on icon "button" at bounding box center [16, 16] width 9 height 9
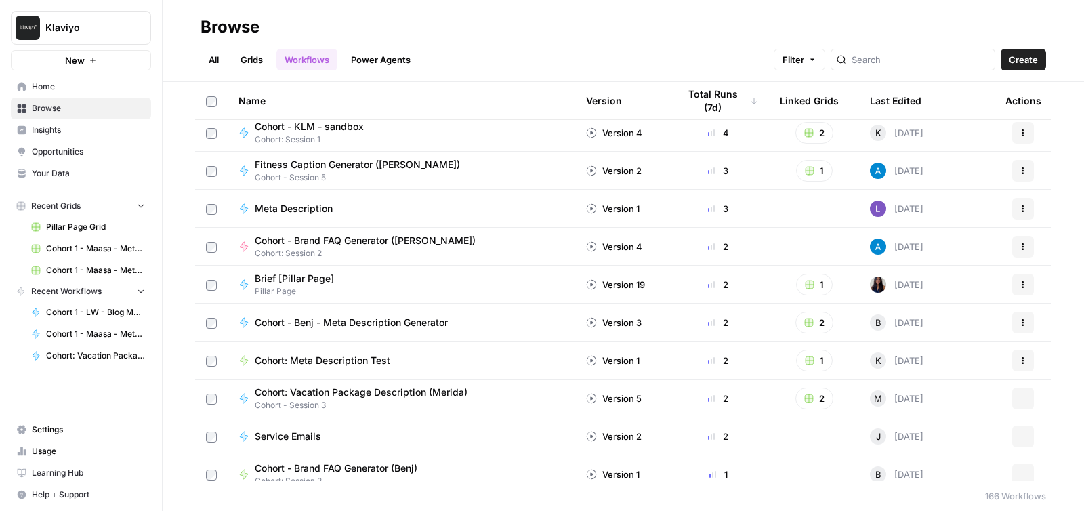
scroll to position [515, 0]
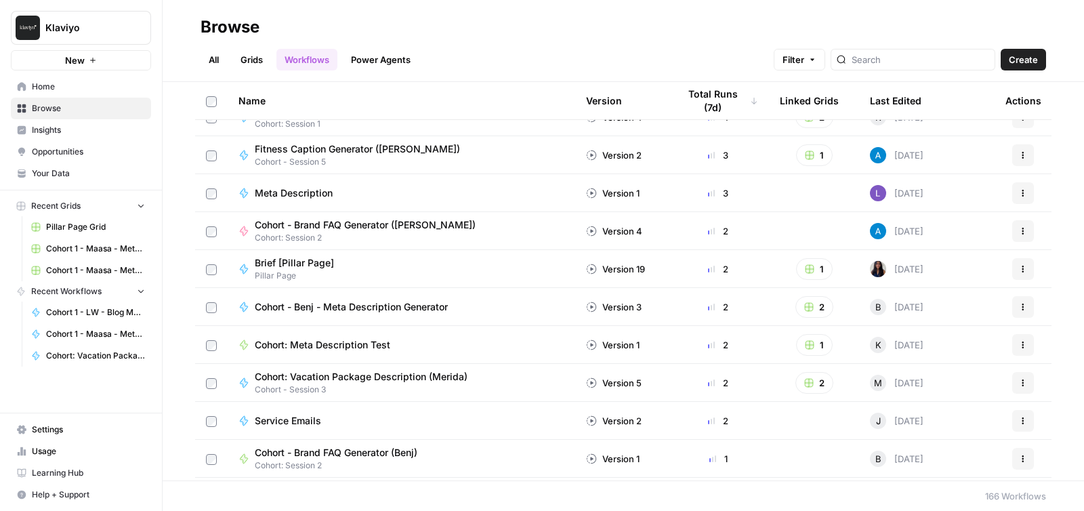
click at [57, 86] on span "Home" at bounding box center [88, 87] width 113 height 12
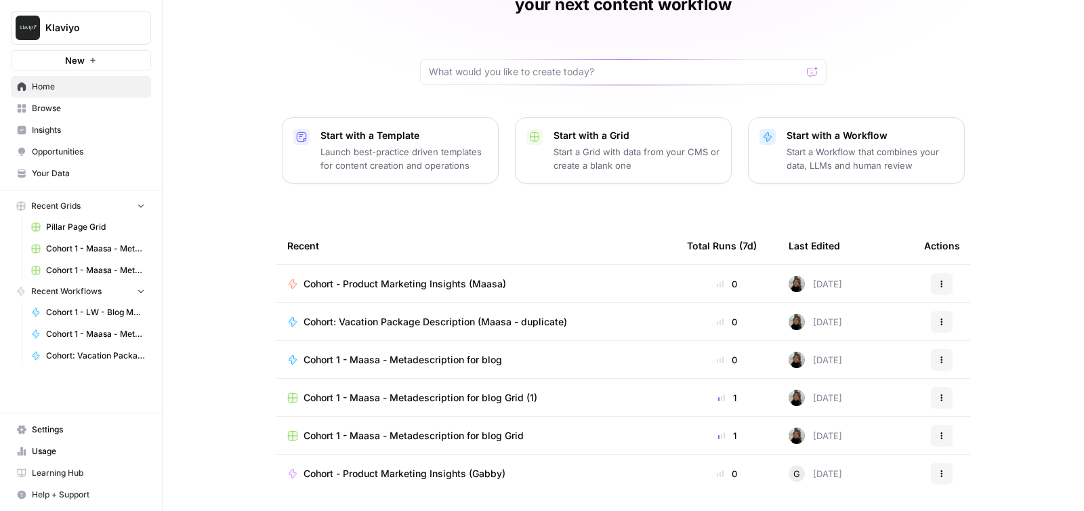
scroll to position [112, 0]
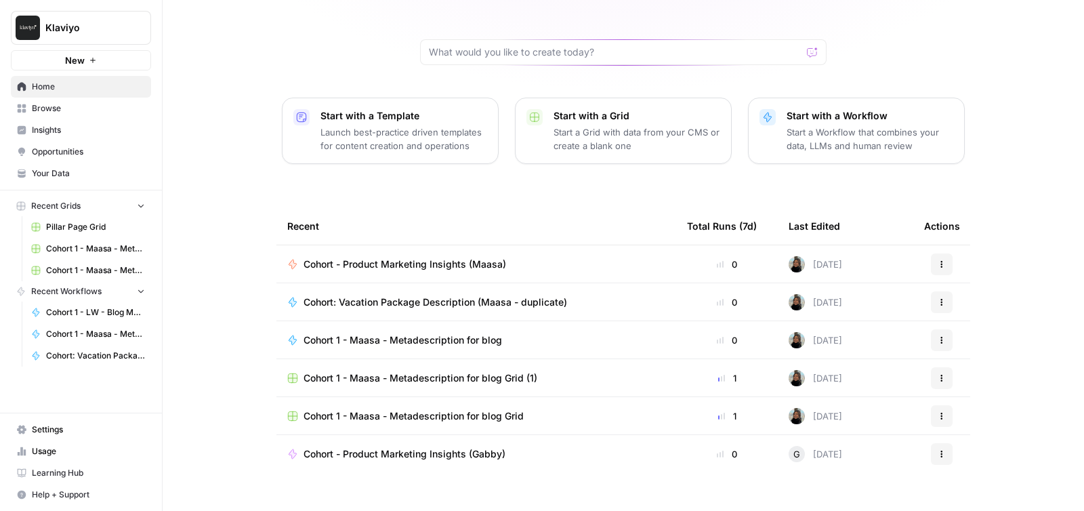
click at [42, 94] on link "Home" at bounding box center [81, 87] width 140 height 22
click at [47, 104] on span "Browse" at bounding box center [88, 108] width 113 height 12
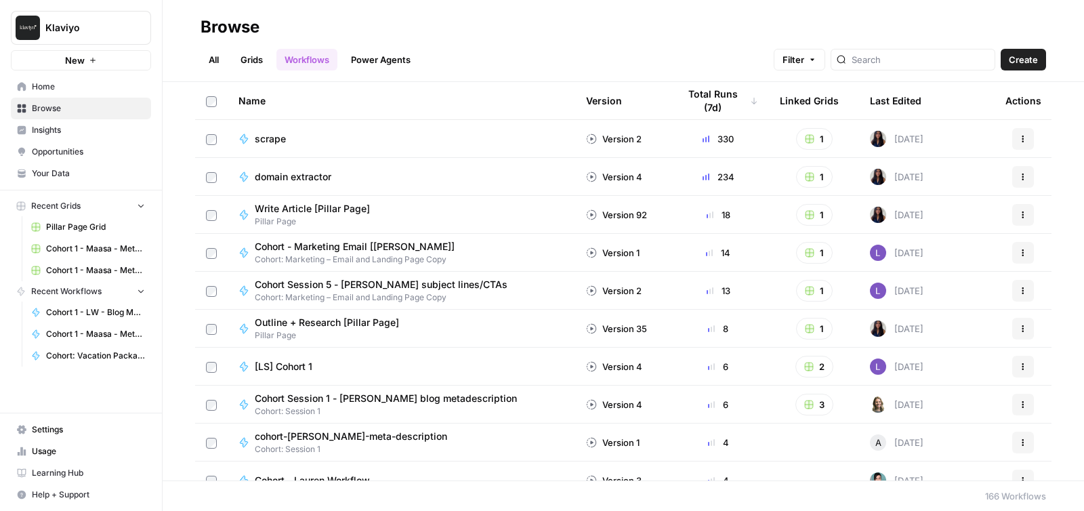
click at [221, 59] on link "All" at bounding box center [214, 60] width 26 height 22
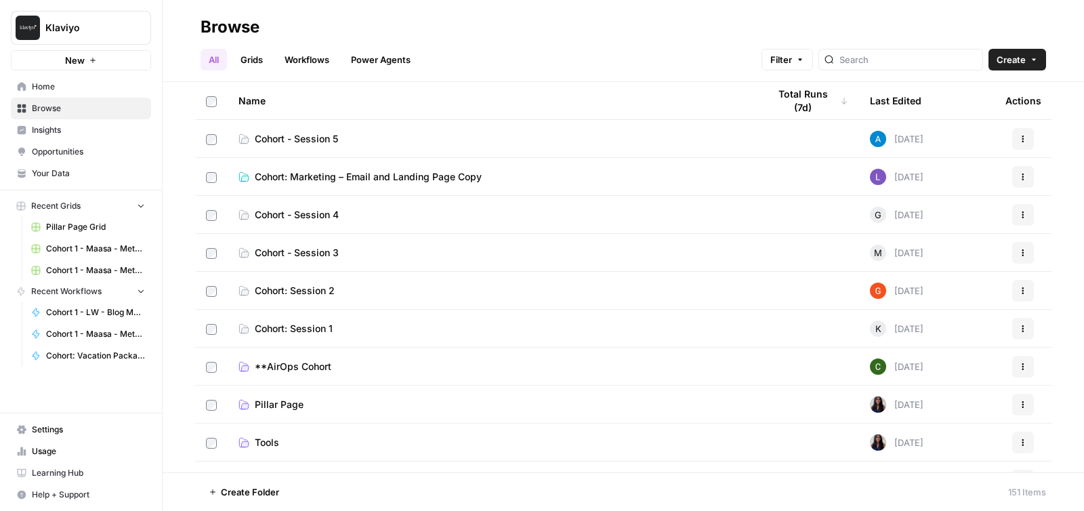
click at [297, 180] on span "Cohort: Marketing – Email and Landing Page Copy" at bounding box center [368, 177] width 227 height 14
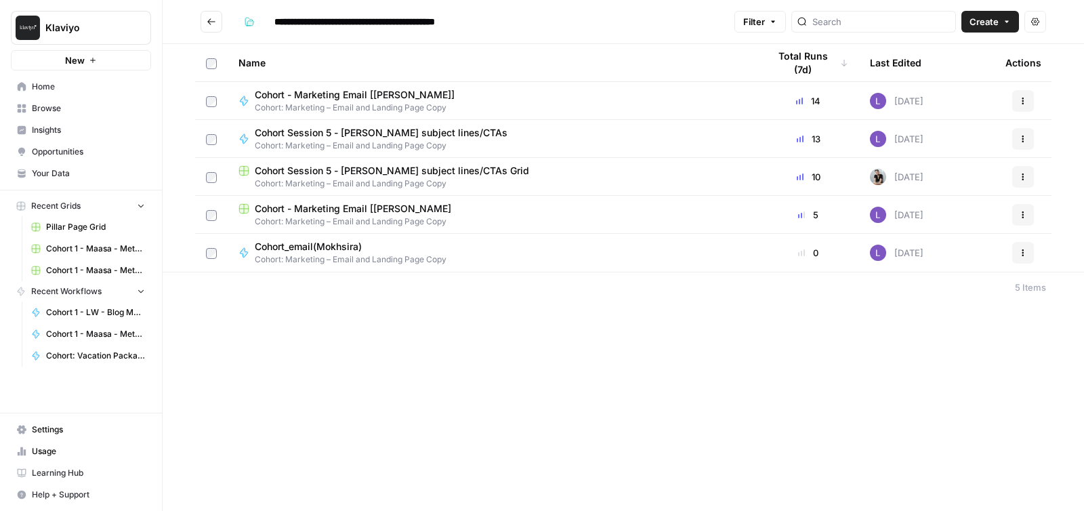
click at [986, 22] on span "Create" at bounding box center [984, 22] width 29 height 14
click at [949, 76] on span "Workflow" at bounding box center [964, 73] width 76 height 14
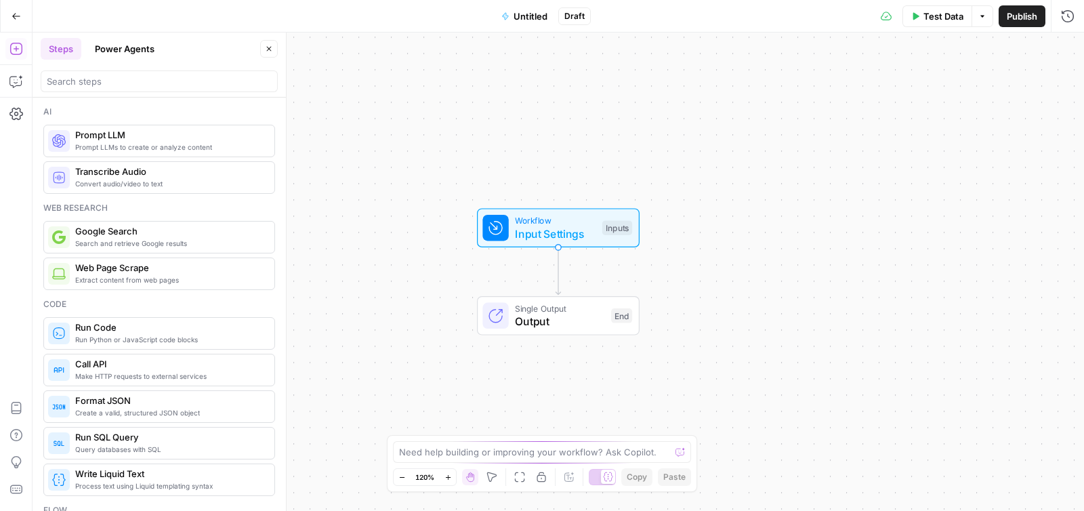
click at [527, 22] on span "Untitled" at bounding box center [531, 16] width 34 height 14
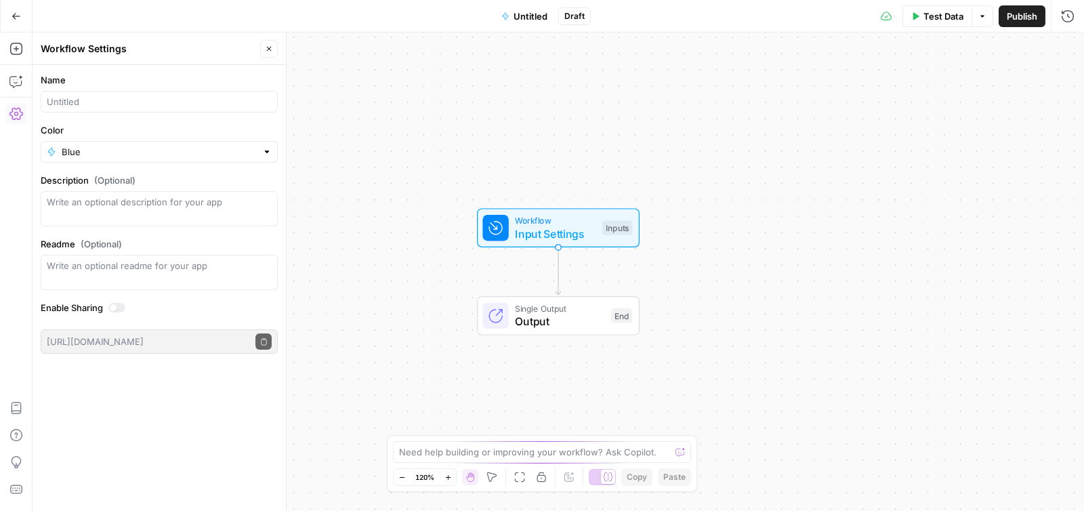
click at [127, 113] on form "Name Color Blue Description (Optional) Readme (Optional) Write an optional read…" at bounding box center [159, 213] width 253 height 297
click at [131, 106] on input "Name" at bounding box center [159, 102] width 225 height 14
type input "Cohort - Email Marketing - Maasa"
click at [264, 47] on button "Close" at bounding box center [269, 49] width 18 height 18
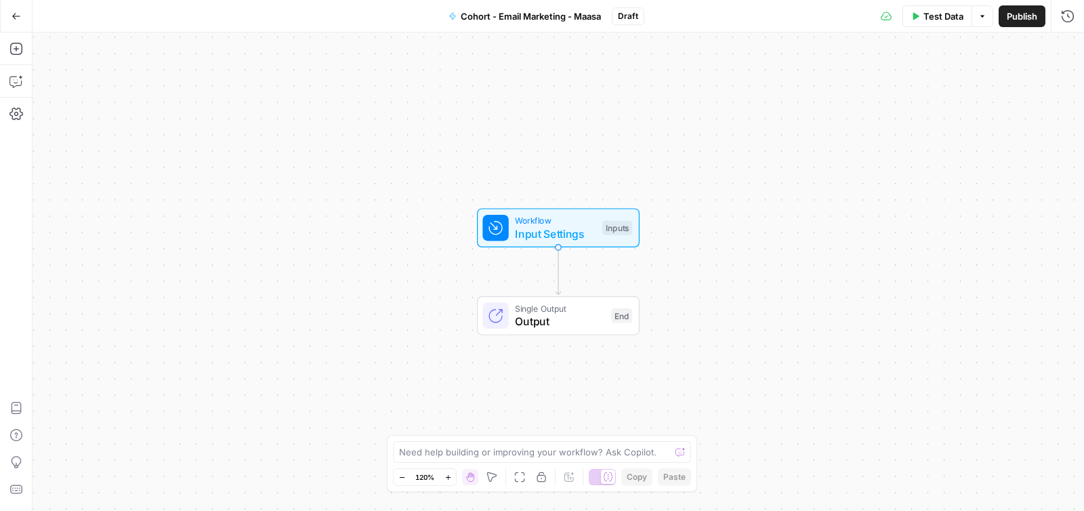
click at [444, 472] on button "Zoom In" at bounding box center [448, 477] width 16 height 16
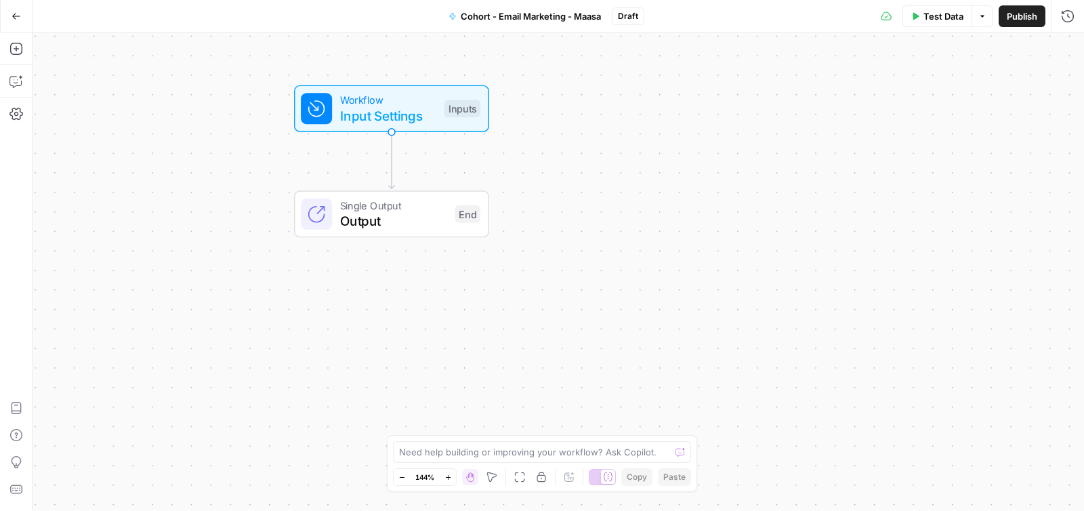
drag, startPoint x: 375, startPoint y: 390, endPoint x: 211, endPoint y: 281, distance: 197.5
click at [211, 281] on div "Workflow Input Settings Inputs Single Output Output End" at bounding box center [558, 272] width 1051 height 478
